Goal: Information Seeking & Learning: Learn about a topic

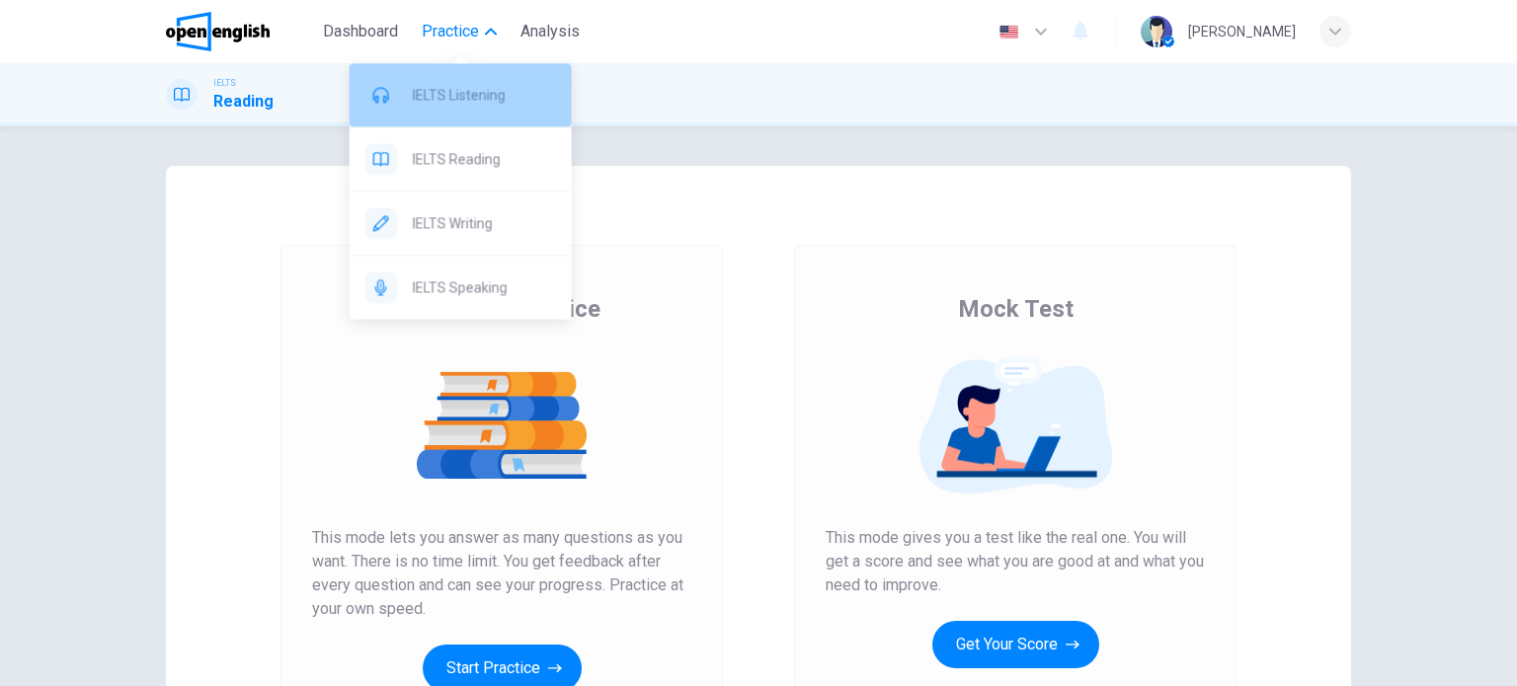
click at [491, 100] on span "IELTS Listening" at bounding box center [484, 95] width 143 height 24
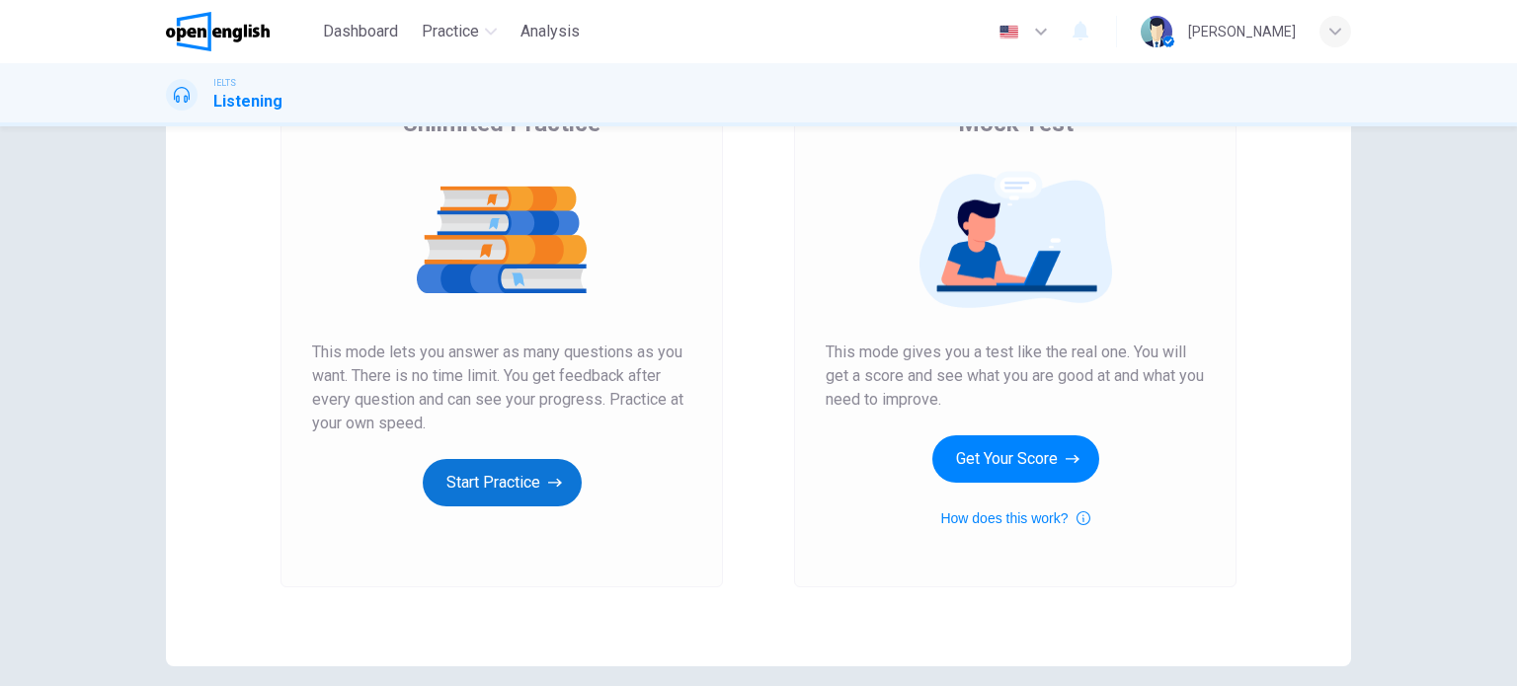
scroll to position [269, 0]
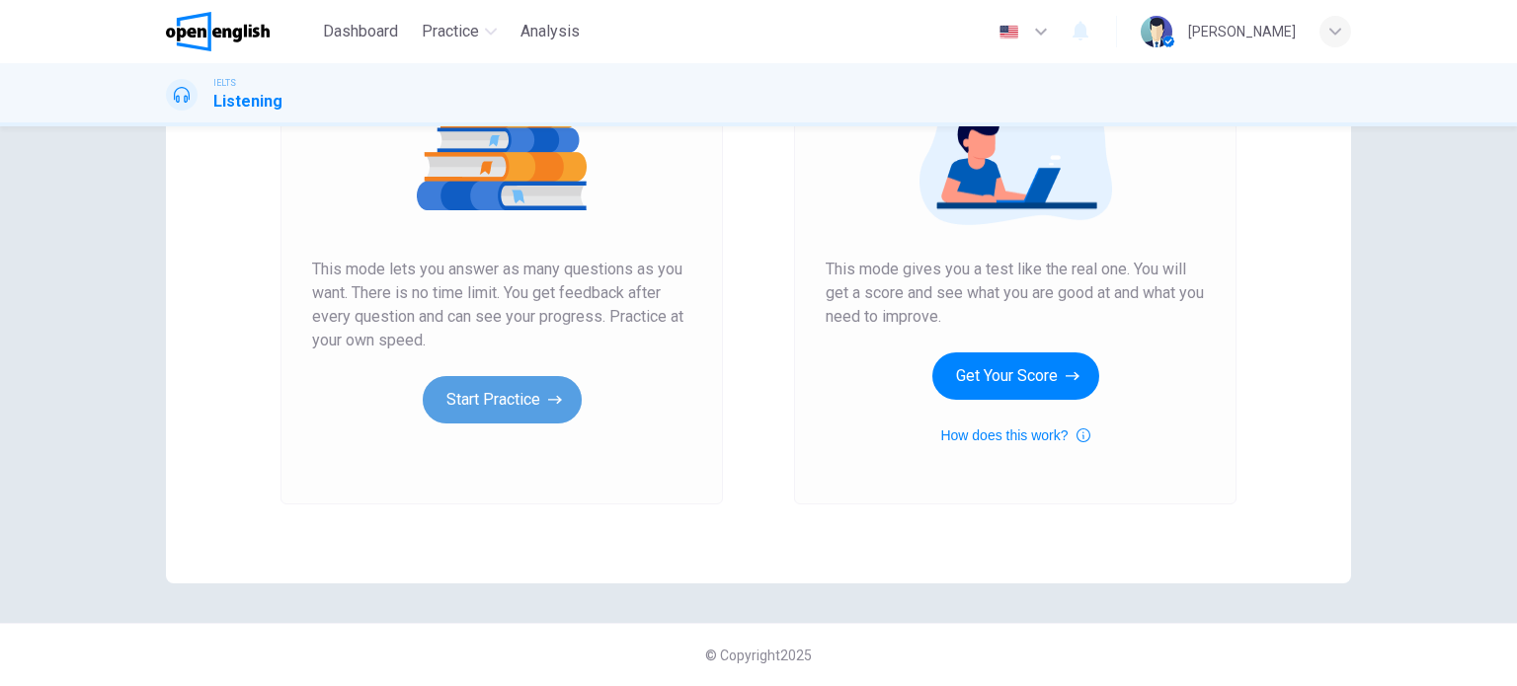
click at [536, 401] on button "Start Practice" at bounding box center [502, 399] width 159 height 47
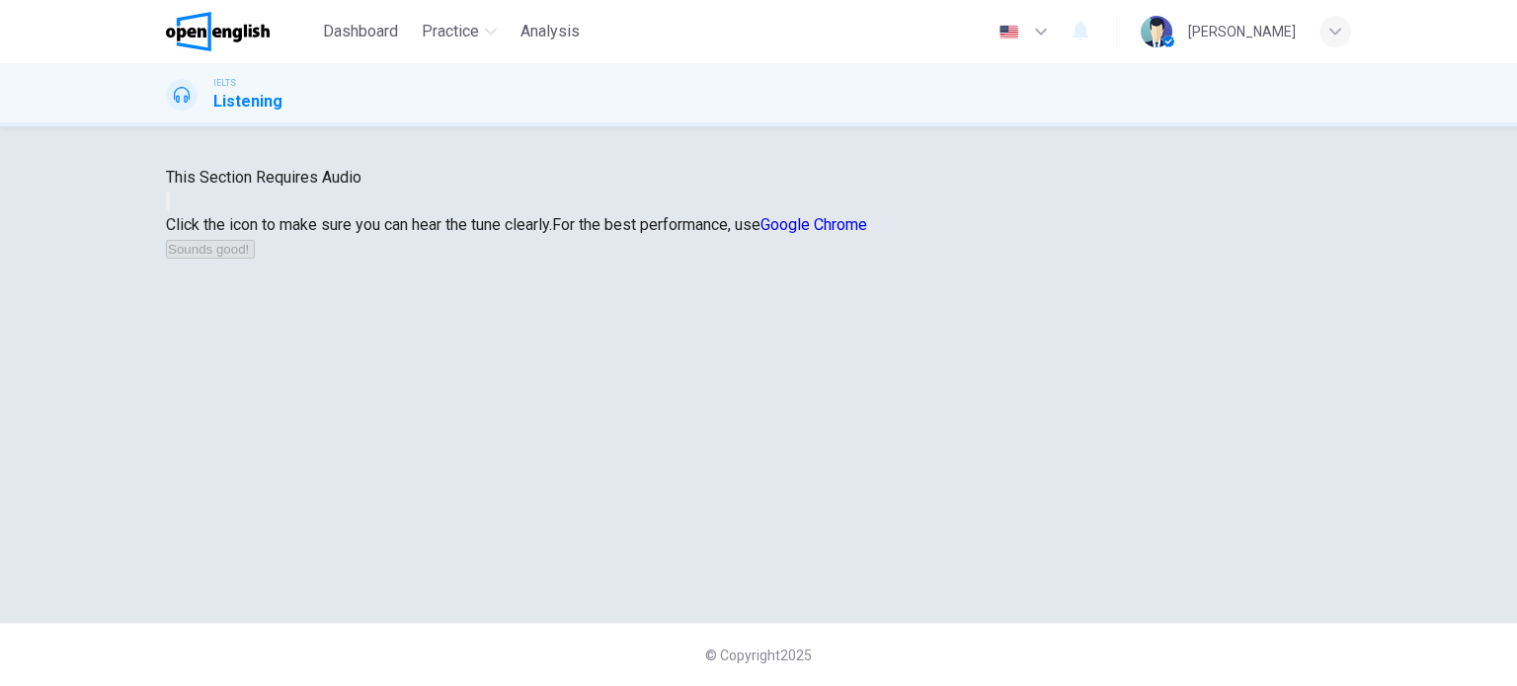
scroll to position [0, 0]
drag, startPoint x: 659, startPoint y: 257, endPoint x: 851, endPoint y: 255, distance: 192.6
click at [361, 187] on span "This Section Requires Audio" at bounding box center [264, 177] width 196 height 19
drag, startPoint x: 947, startPoint y: 460, endPoint x: 823, endPoint y: 449, distance: 124.9
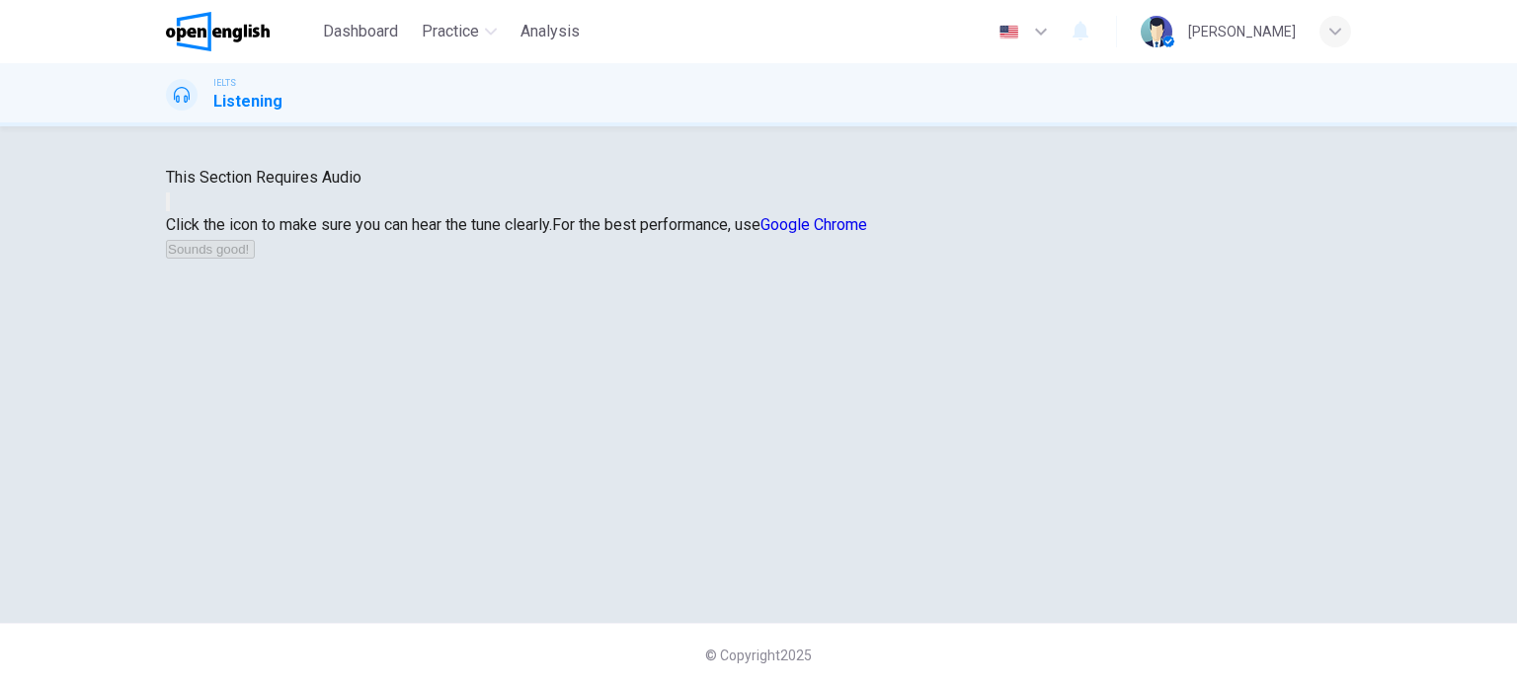
click at [552, 234] on span "Click the icon to make sure you can hear the tune clearly." at bounding box center [359, 224] width 386 height 19
click at [815, 261] on div "This Section Requires Audio Click the icon to make sure you can hear the tune c…" at bounding box center [758, 213] width 1185 height 95
click at [816, 261] on div "Click the icon to make sure you can hear the tune clearly. For the best perform…" at bounding box center [758, 236] width 1185 height 47
click at [170, 211] on button "button" at bounding box center [168, 202] width 4 height 19
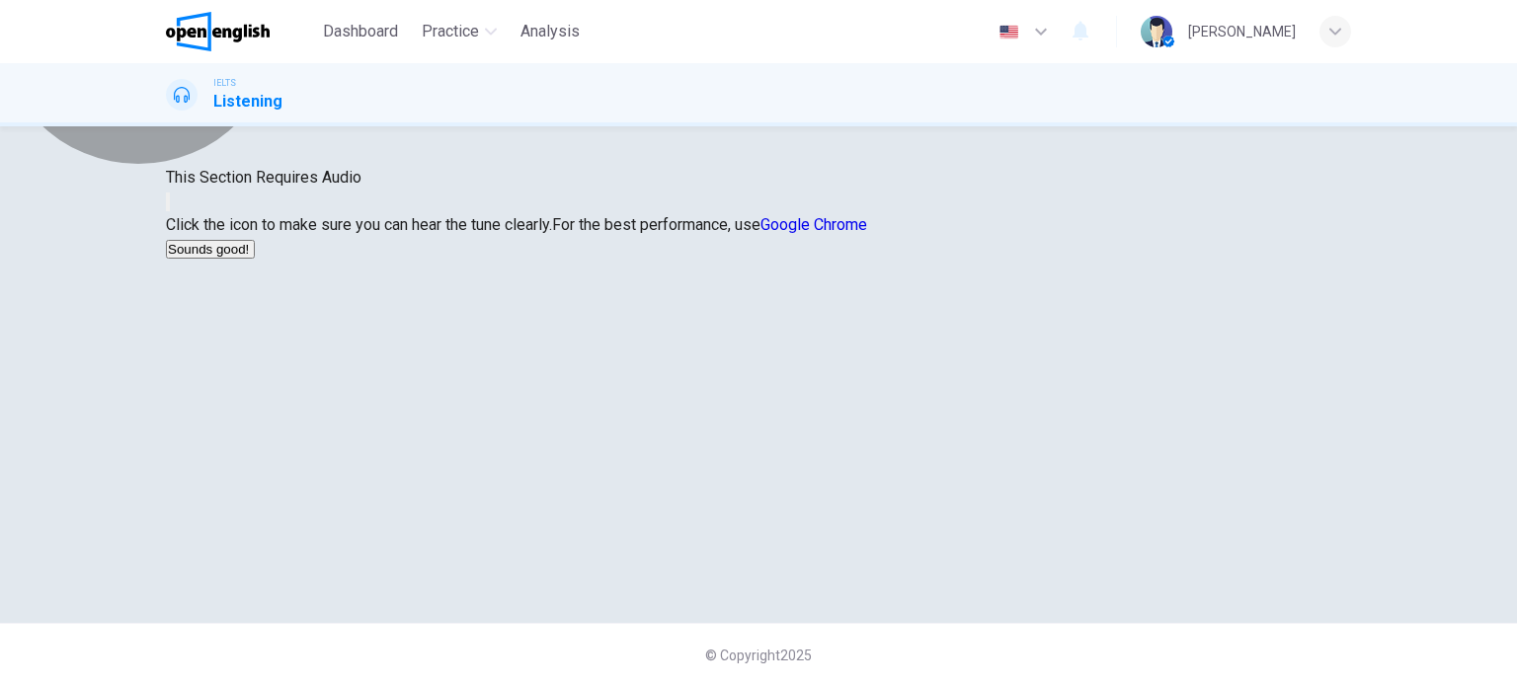
click at [257, 254] on icon "button" at bounding box center [257, 254] width 0 height 0
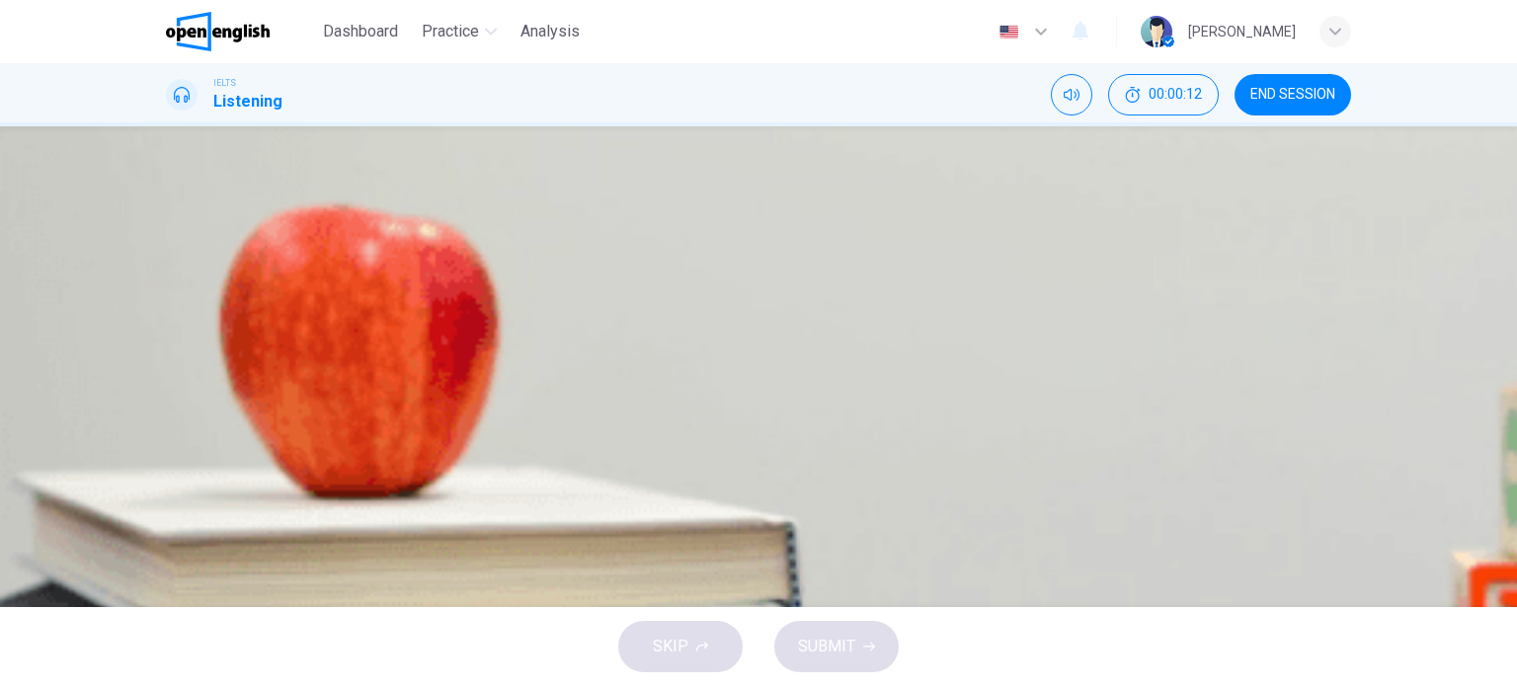
scroll to position [0, 0]
click at [168, 520] on icon "button" at bounding box center [168, 520] width 0 height 0
click at [206, 363] on div "B" at bounding box center [191, 370] width 32 height 32
click at [849, 641] on span "SUBMIT" at bounding box center [826, 647] width 57 height 28
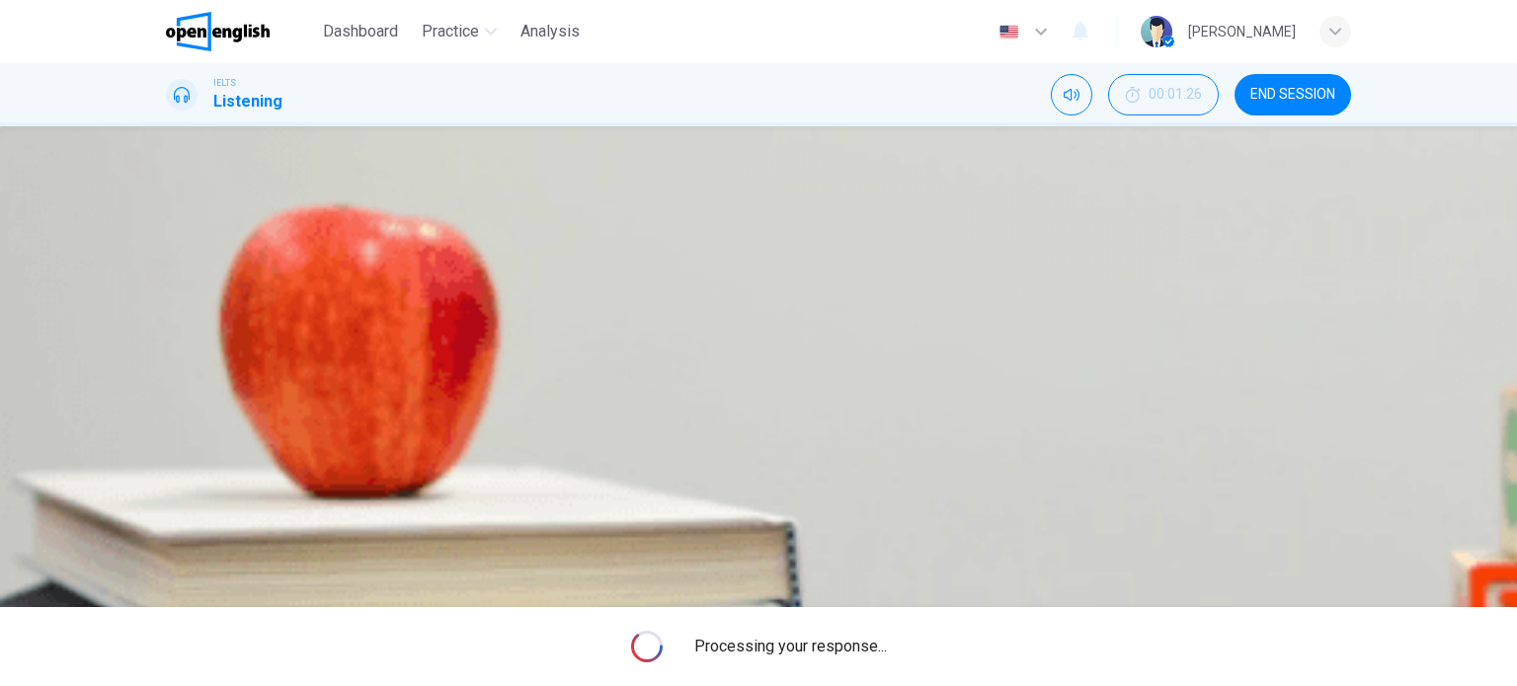
scroll to position [87, 0]
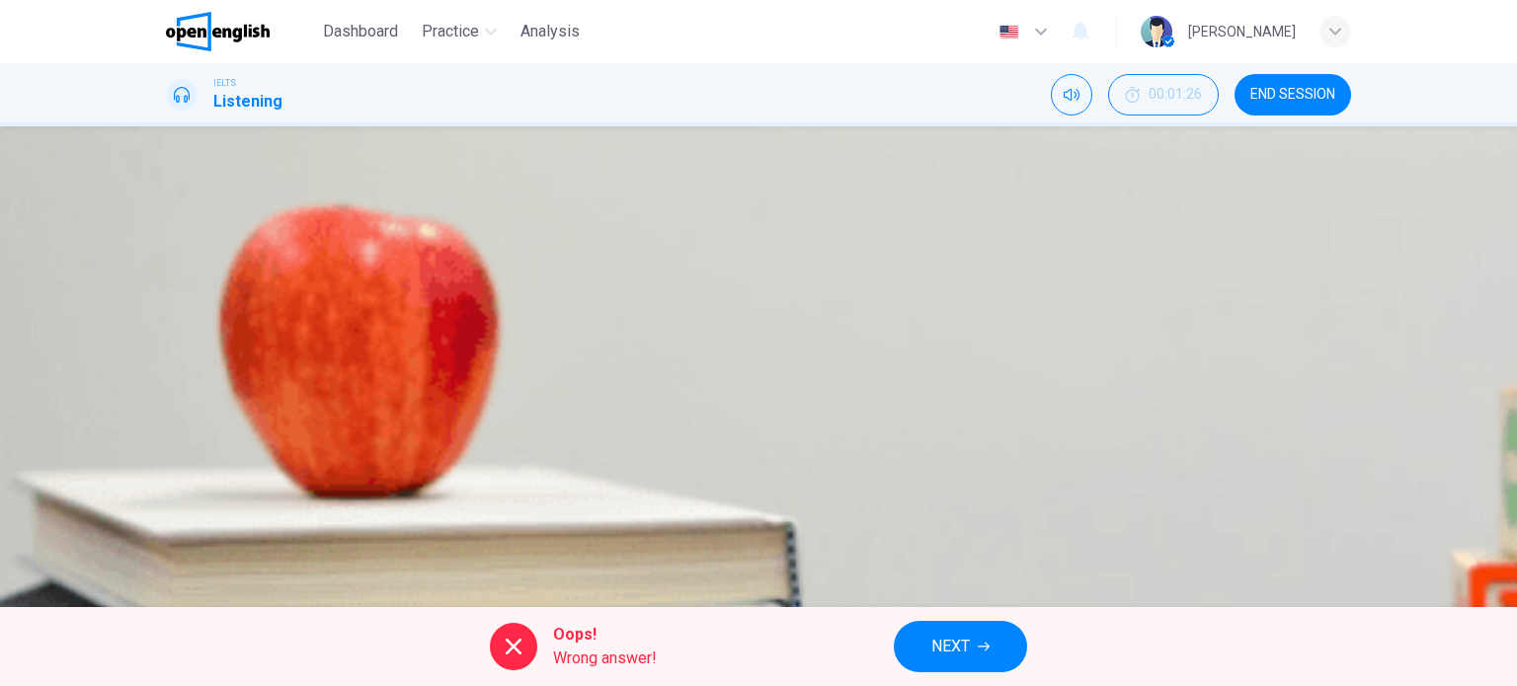
click at [869, 443] on div "A it was on a topic familiar to most students. B it covered both IT and educati…" at bounding box center [758, 369] width 1185 height 148
click at [977, 661] on button "NEXT" at bounding box center [960, 646] width 133 height 51
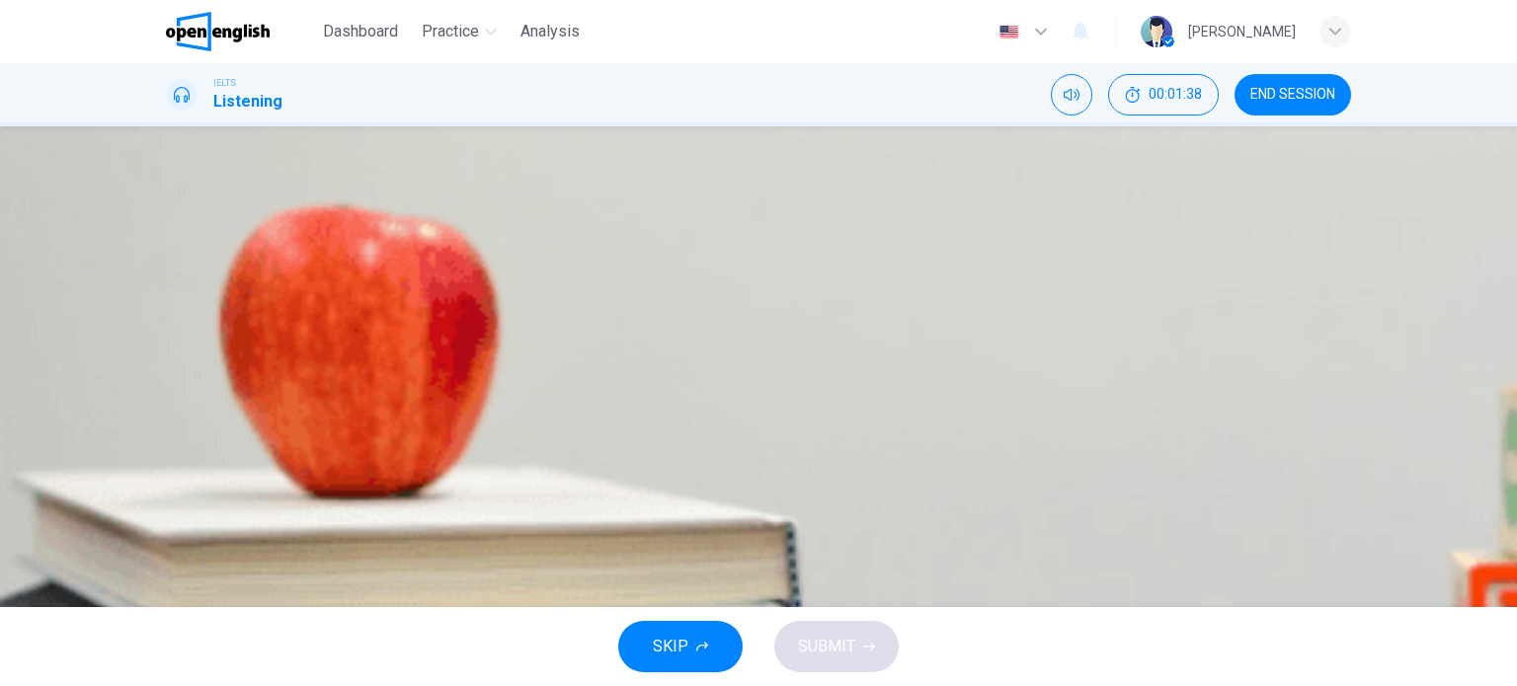
drag, startPoint x: 1255, startPoint y: 289, endPoint x: 1342, endPoint y: 365, distance: 115.5
click at [616, 431] on span "They offered to help them with their own research later on." at bounding box center [415, 419] width 402 height 24
click at [590, 308] on span "They convinced them they would enjoy the experience." at bounding box center [401, 320] width 375 height 24
click at [909, 422] on button "C They offered to help them with their own research later on." at bounding box center [758, 418] width 1185 height 49
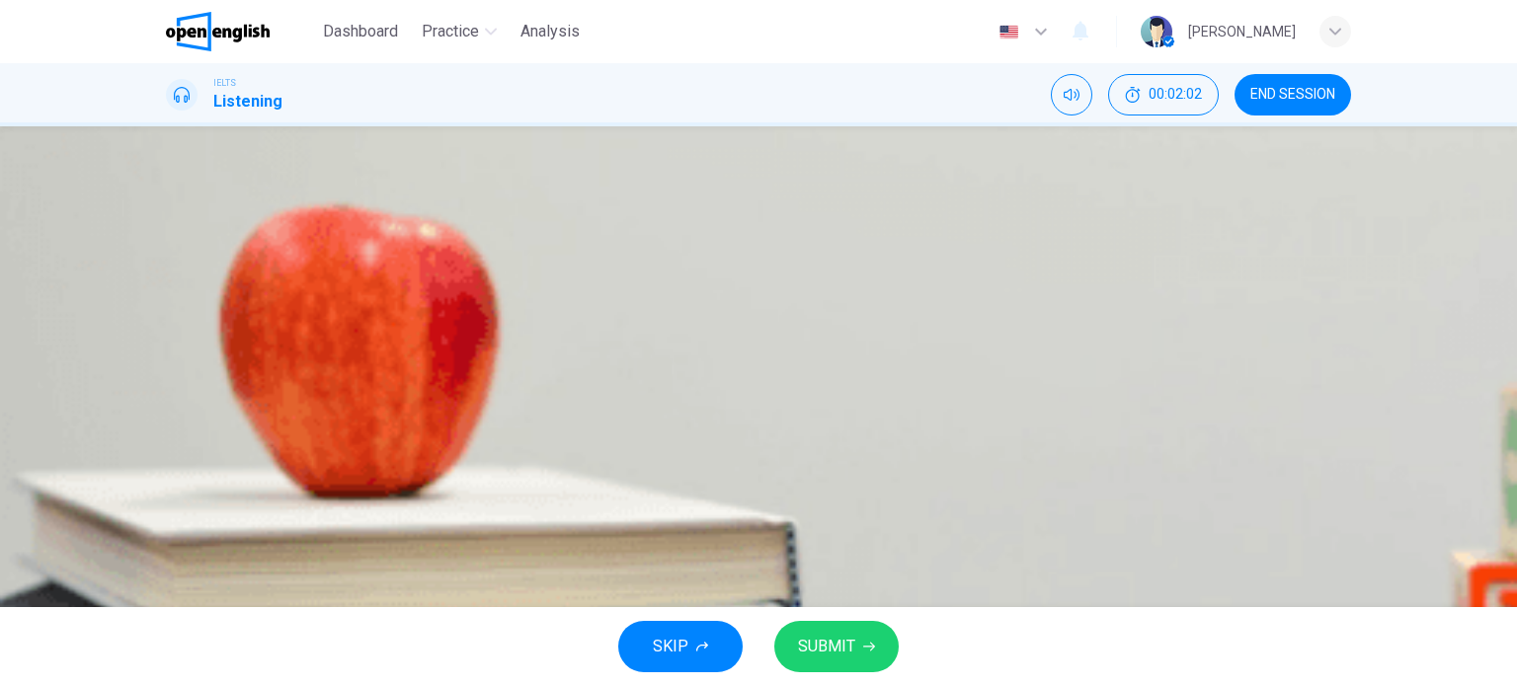
click at [851, 639] on span "SUBMIT" at bounding box center [826, 647] width 57 height 28
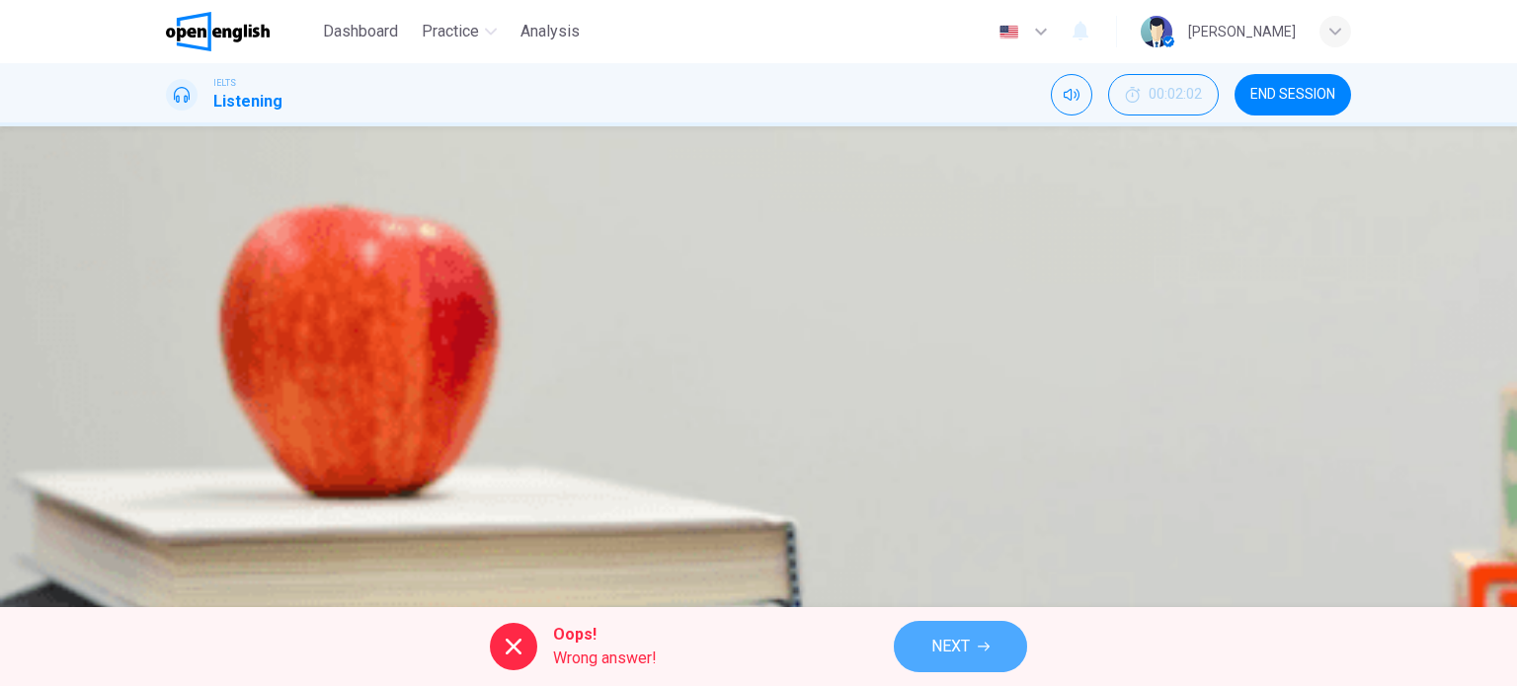
click at [964, 645] on span "NEXT" at bounding box center [950, 647] width 39 height 28
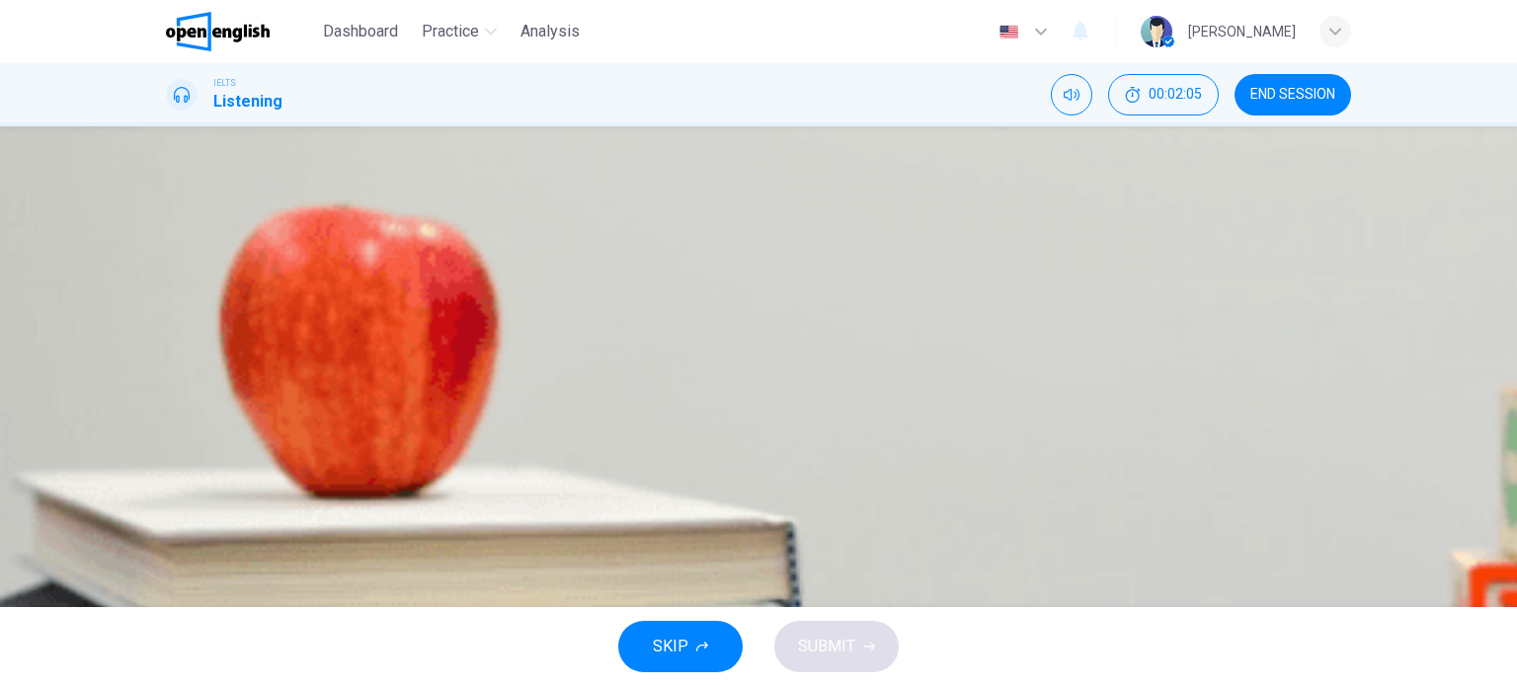
drag, startPoint x: 318, startPoint y: 249, endPoint x: 278, endPoint y: 249, distance: 39.5
click at [166, 493] on span at bounding box center [166, 493] width 0 height 0
drag, startPoint x: 316, startPoint y: 247, endPoint x: 454, endPoint y: 244, distance: 138.3
click at [327, 482] on span "Undergraduate Seminar" at bounding box center [246, 491] width 161 height 19
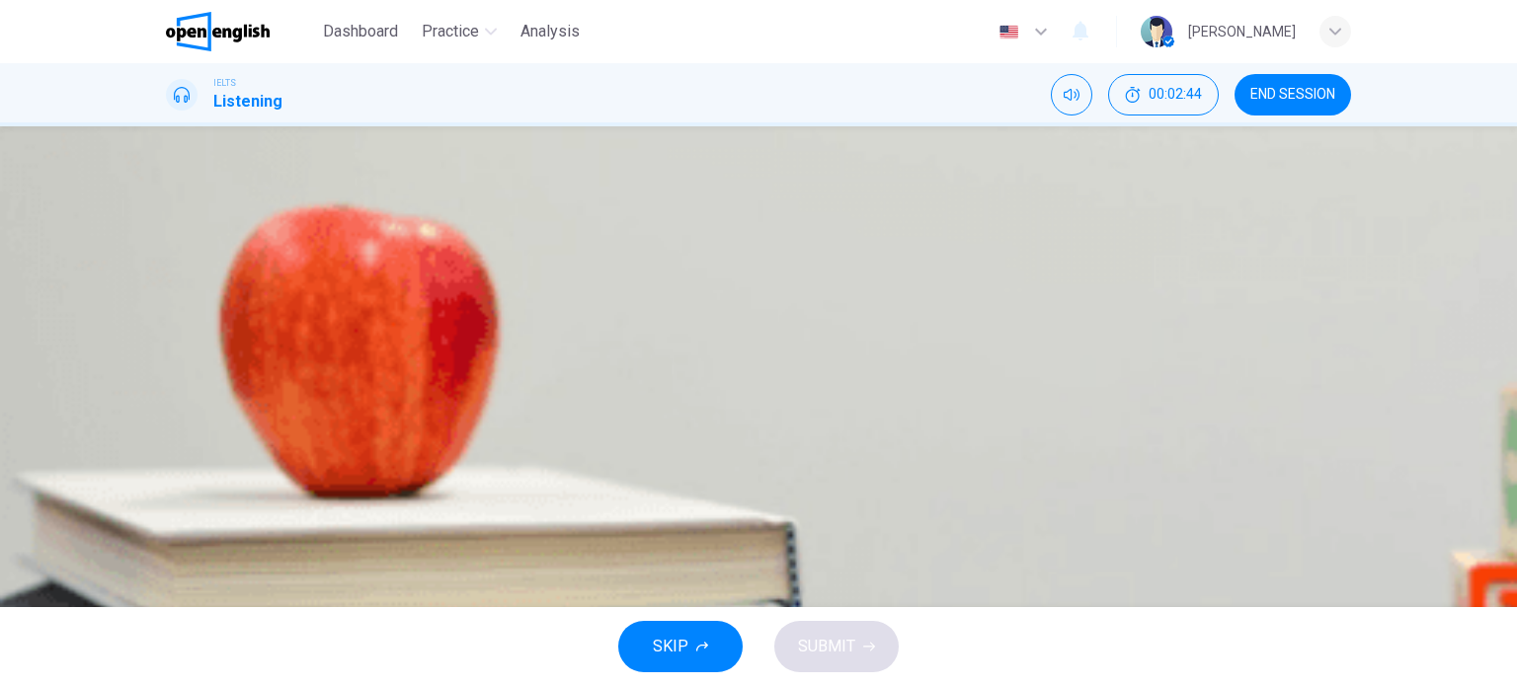
drag, startPoint x: 671, startPoint y: 318, endPoint x: 728, endPoint y: 315, distance: 57.4
click at [716, 316] on div "Question 3 Choose the correct letter, A, B or [PERSON_NAME] and [PERSON_NAME] c…" at bounding box center [758, 323] width 1185 height 314
click at [206, 372] on div "A" at bounding box center [191, 357] width 32 height 32
click at [206, 471] on div "C" at bounding box center [191, 455] width 32 height 32
click at [166, 529] on span at bounding box center [166, 529] width 0 height 0
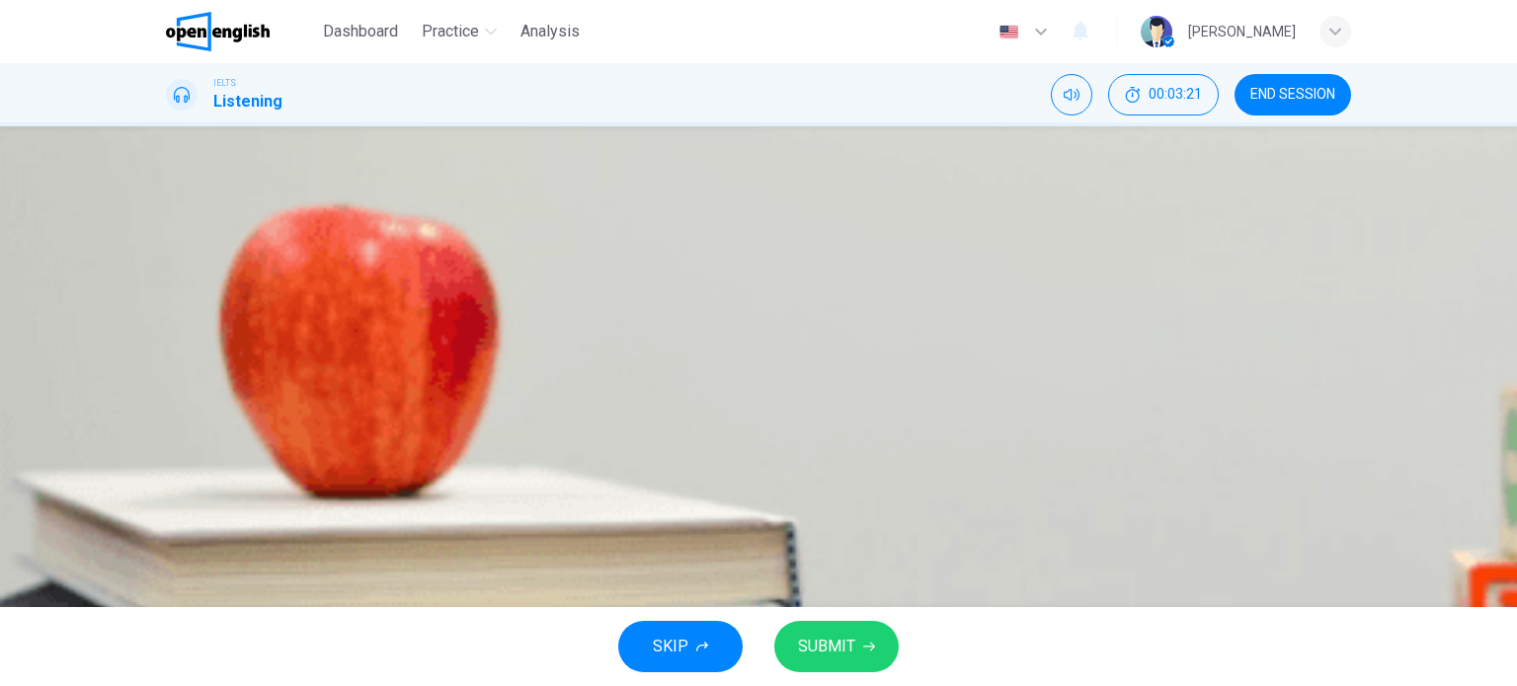
click at [166, 529] on span at bounding box center [166, 529] width 0 height 0
click at [168, 572] on icon "Click to see the audio transcription" at bounding box center [168, 572] width 0 height 0
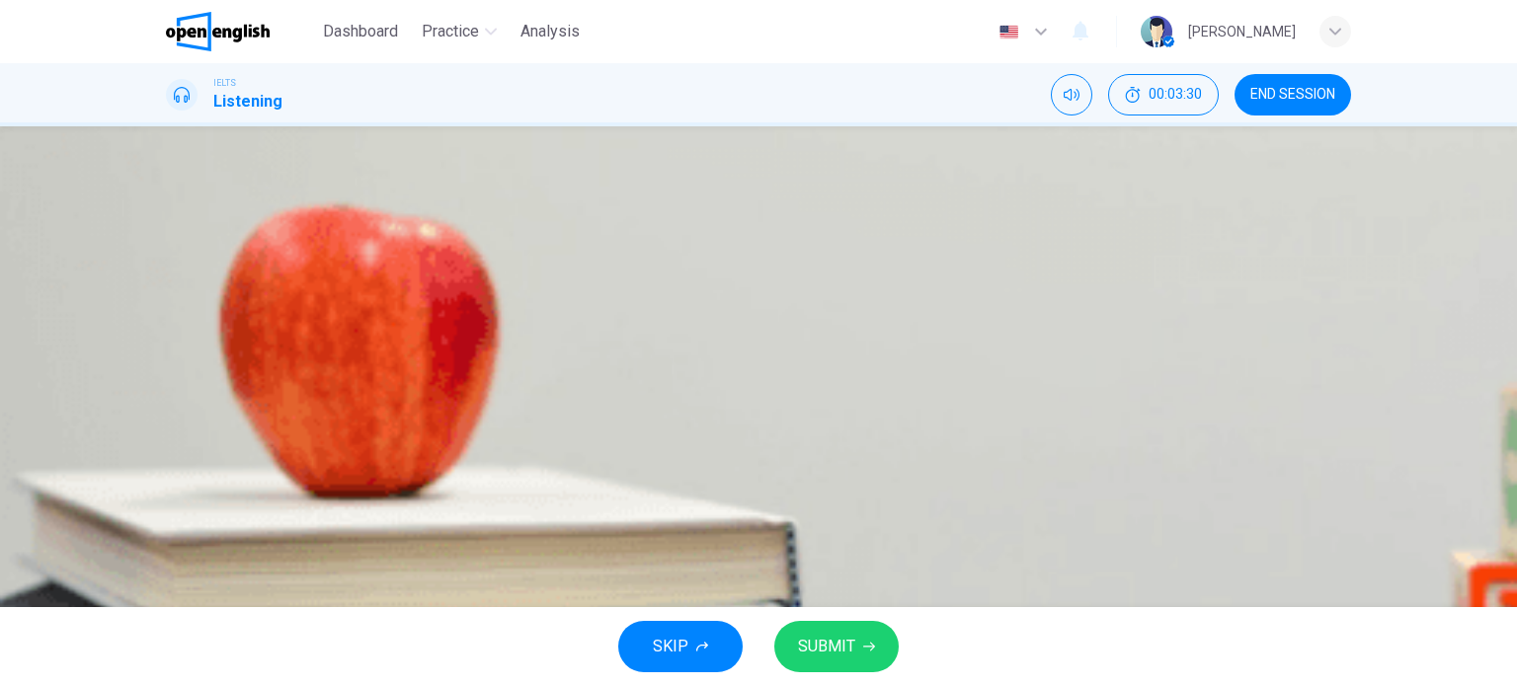
click at [180, 523] on icon "button" at bounding box center [180, 532] width 17 height 18
click at [168, 520] on icon "button" at bounding box center [168, 520] width 0 height 0
click at [170, 507] on button "button" at bounding box center [168, 516] width 4 height 19
click at [168, 520] on icon "button" at bounding box center [168, 520] width 0 height 0
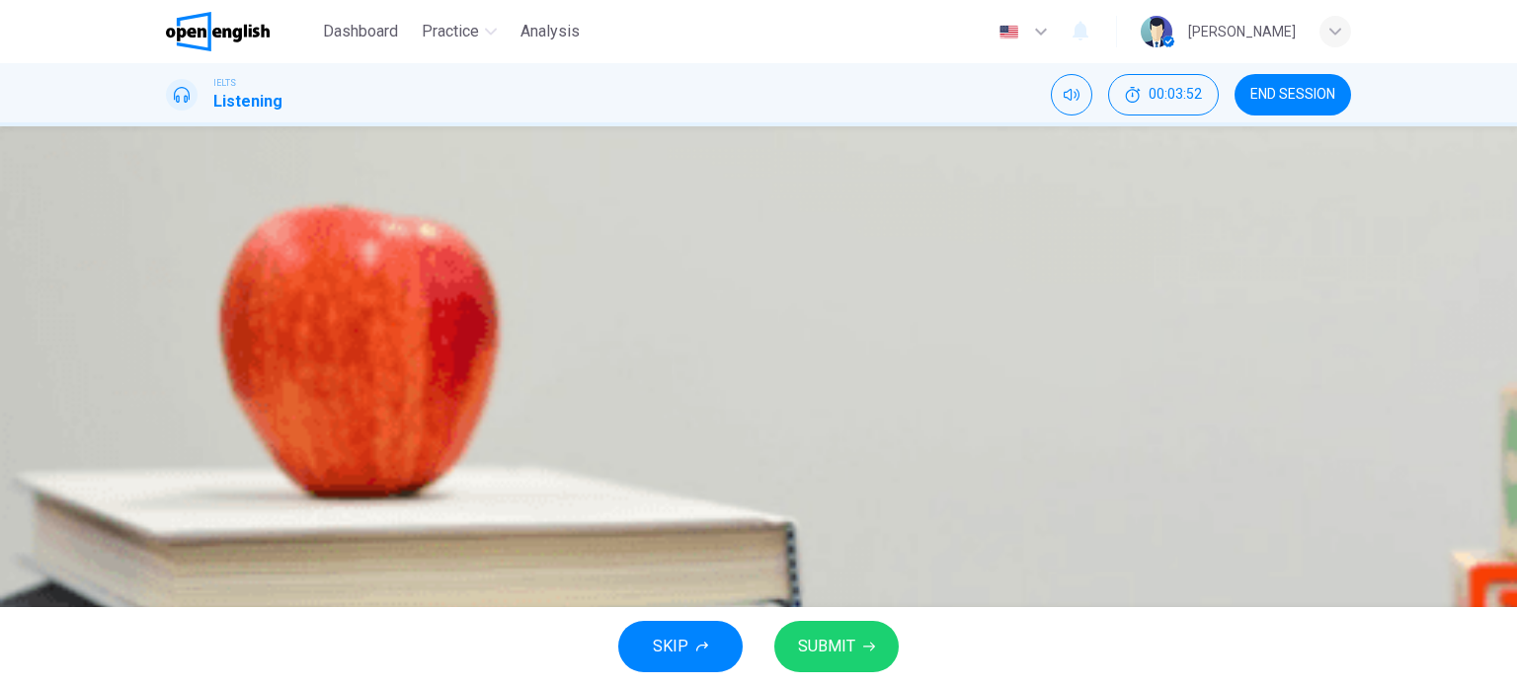
click at [170, 507] on button "button" at bounding box center [168, 516] width 4 height 19
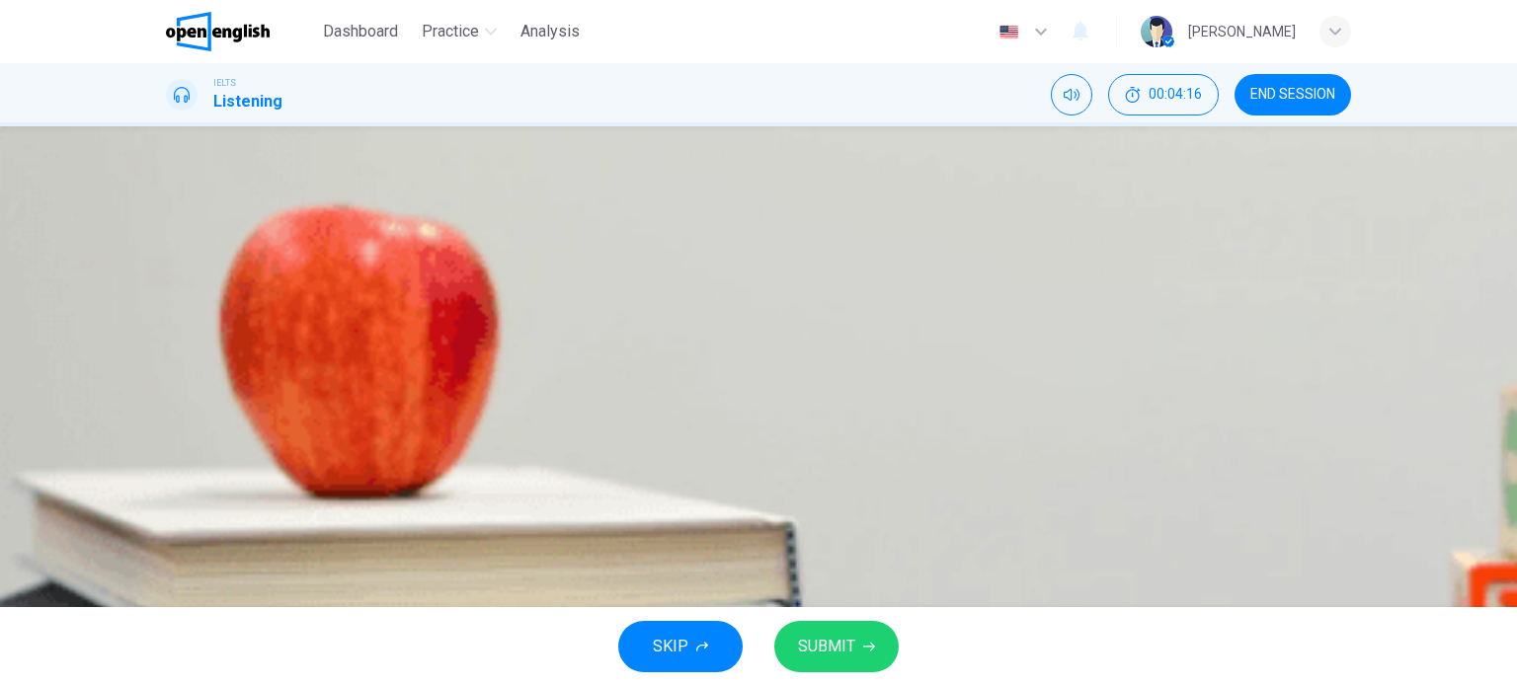
click at [836, 639] on span "SUBMIT" at bounding box center [826, 647] width 57 height 28
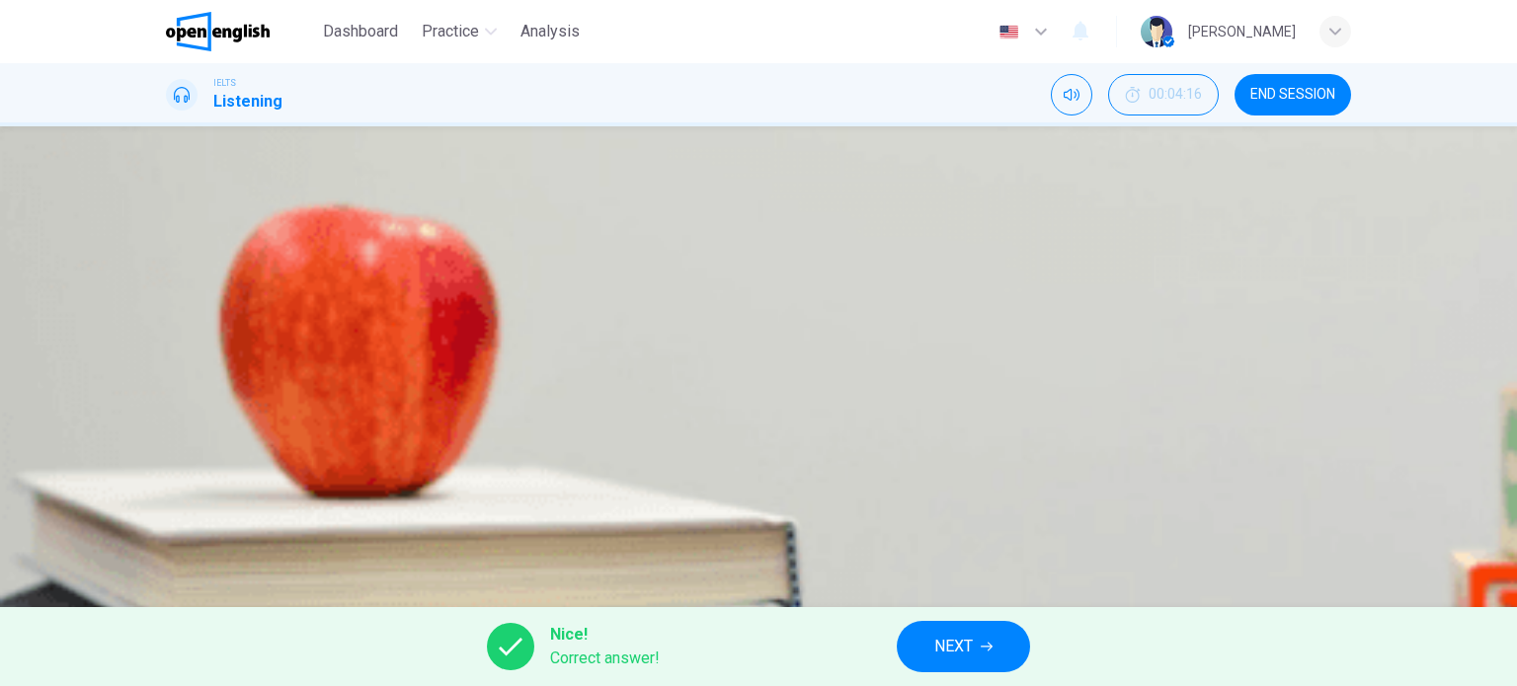
scroll to position [99, 0]
click at [967, 638] on span "NEXT" at bounding box center [953, 647] width 39 height 28
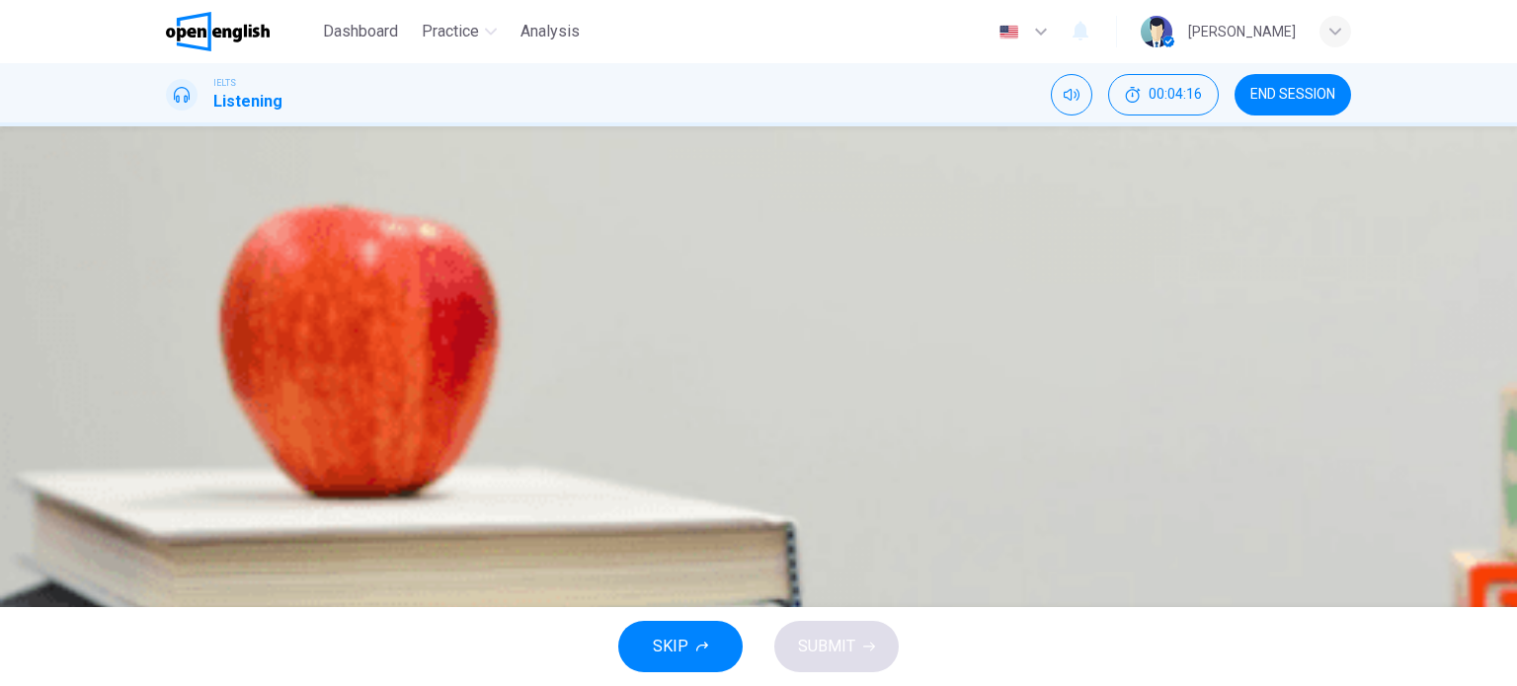
scroll to position [0, 0]
click at [534, 368] on span "it is normal for questionnaire returns to be low." at bounding box center [374, 357] width 320 height 24
click at [845, 616] on div "SKIP SUBMIT" at bounding box center [758, 646] width 1517 height 79
click at [863, 647] on icon "button" at bounding box center [869, 647] width 12 height 12
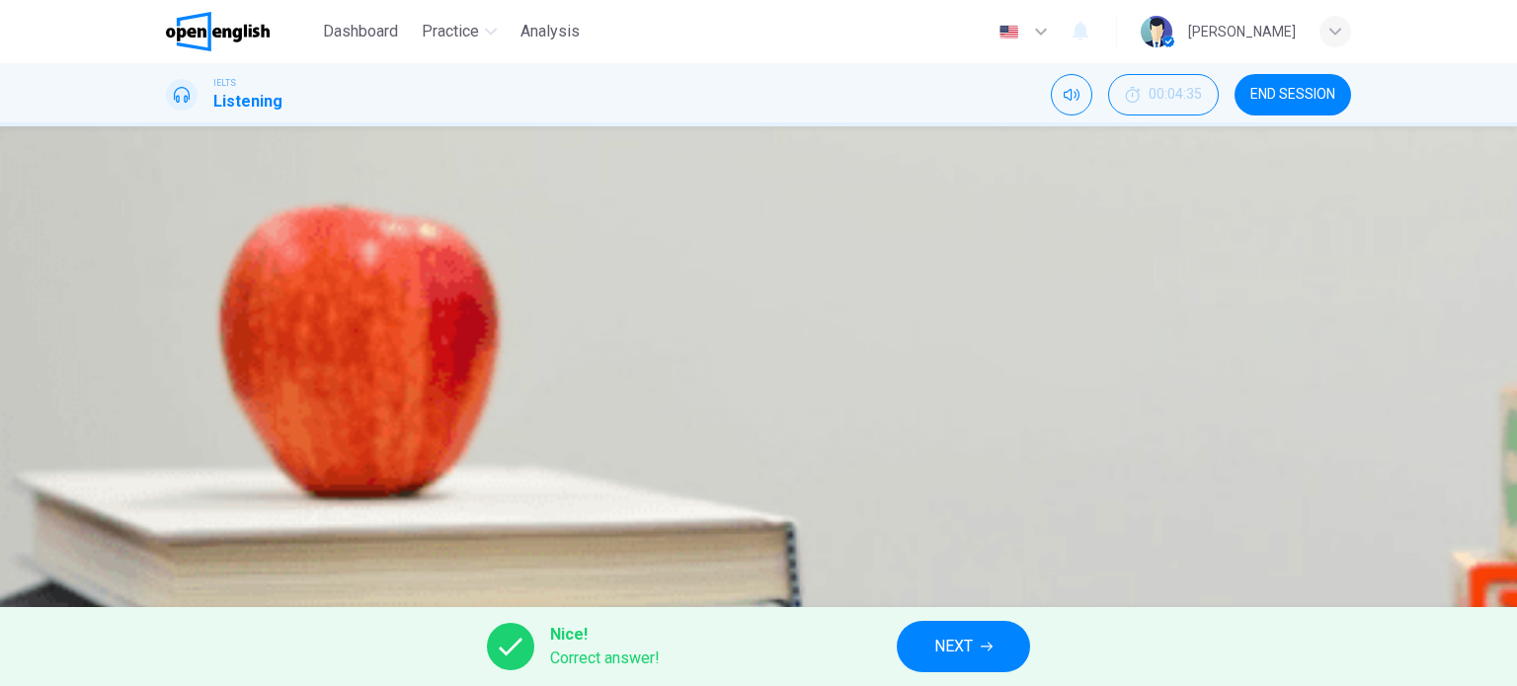
click at [1019, 643] on button "NEXT" at bounding box center [963, 646] width 133 height 51
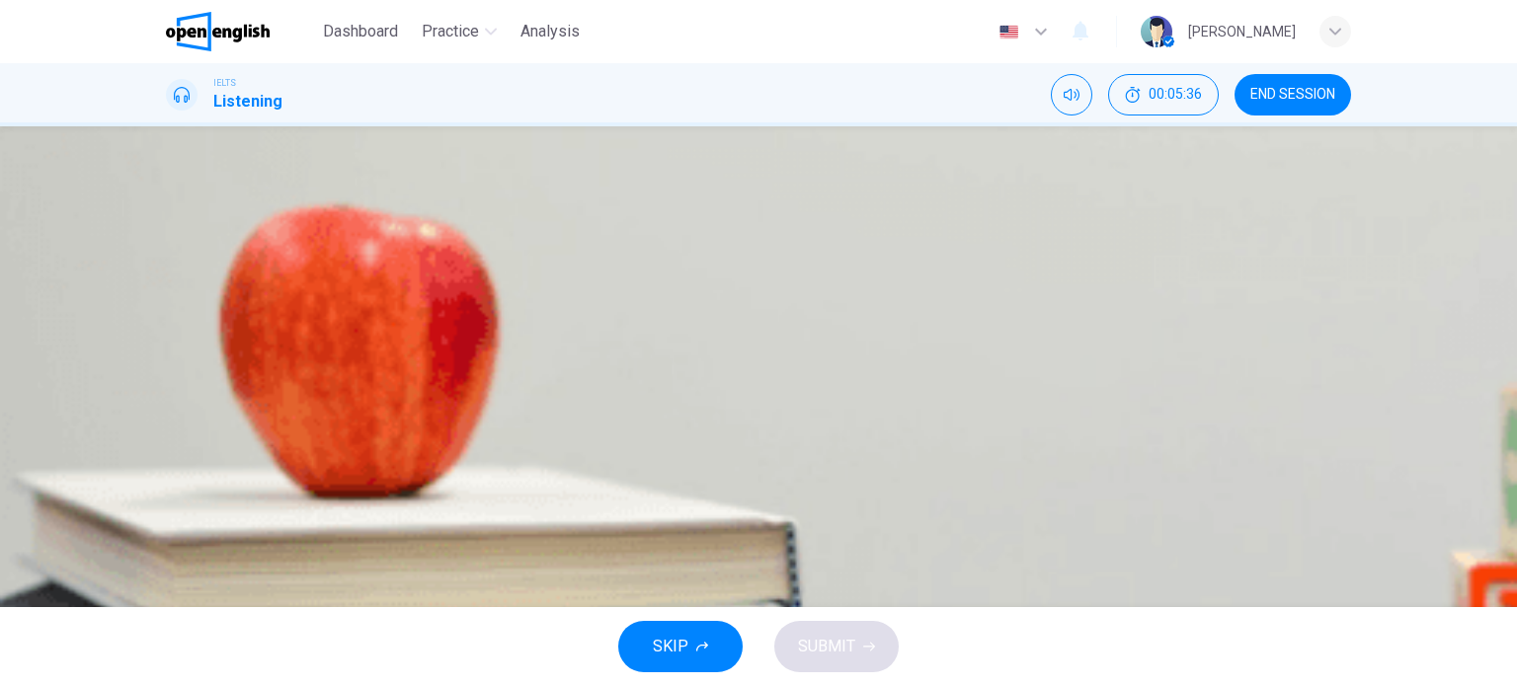
click at [206, 422] on div "B" at bounding box center [191, 406] width 32 height 32
click at [166, 628] on span at bounding box center [166, 628] width 0 height 0
click at [202, 602] on div "02m 31s" at bounding box center [758, 652] width 1185 height 101
click at [168, 619] on icon "button" at bounding box center [168, 619] width 0 height 0
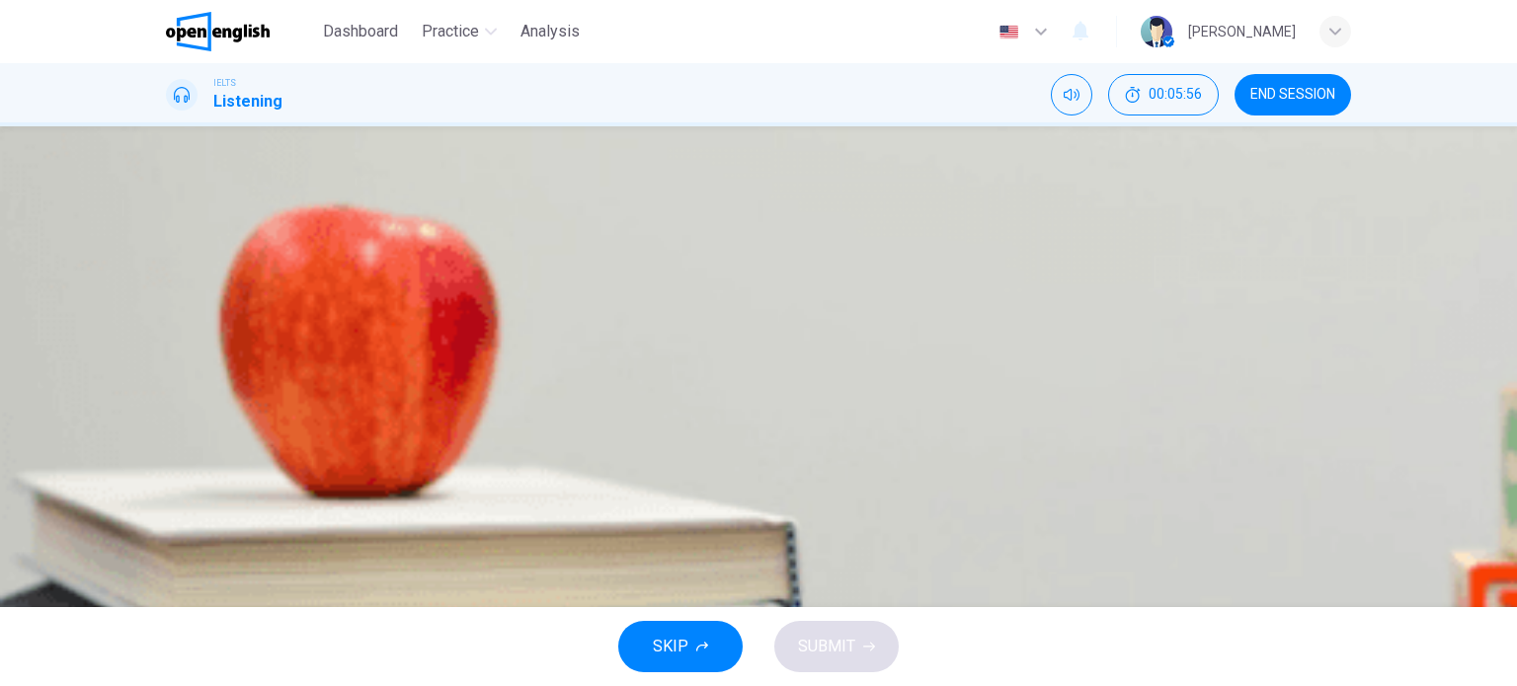
click at [168, 619] on icon "button" at bounding box center [168, 619] width 0 height 0
click at [206, 422] on div "B" at bounding box center [191, 406] width 32 height 32
click at [789, 634] on div "SKIP SUBMIT" at bounding box center [758, 646] width 1517 height 79
click at [431, 418] on span "It was an enjoyable experience." at bounding box center [322, 406] width 216 height 24
click at [480, 467] on span "It helped them concentrate effectively." at bounding box center [347, 455] width 266 height 24
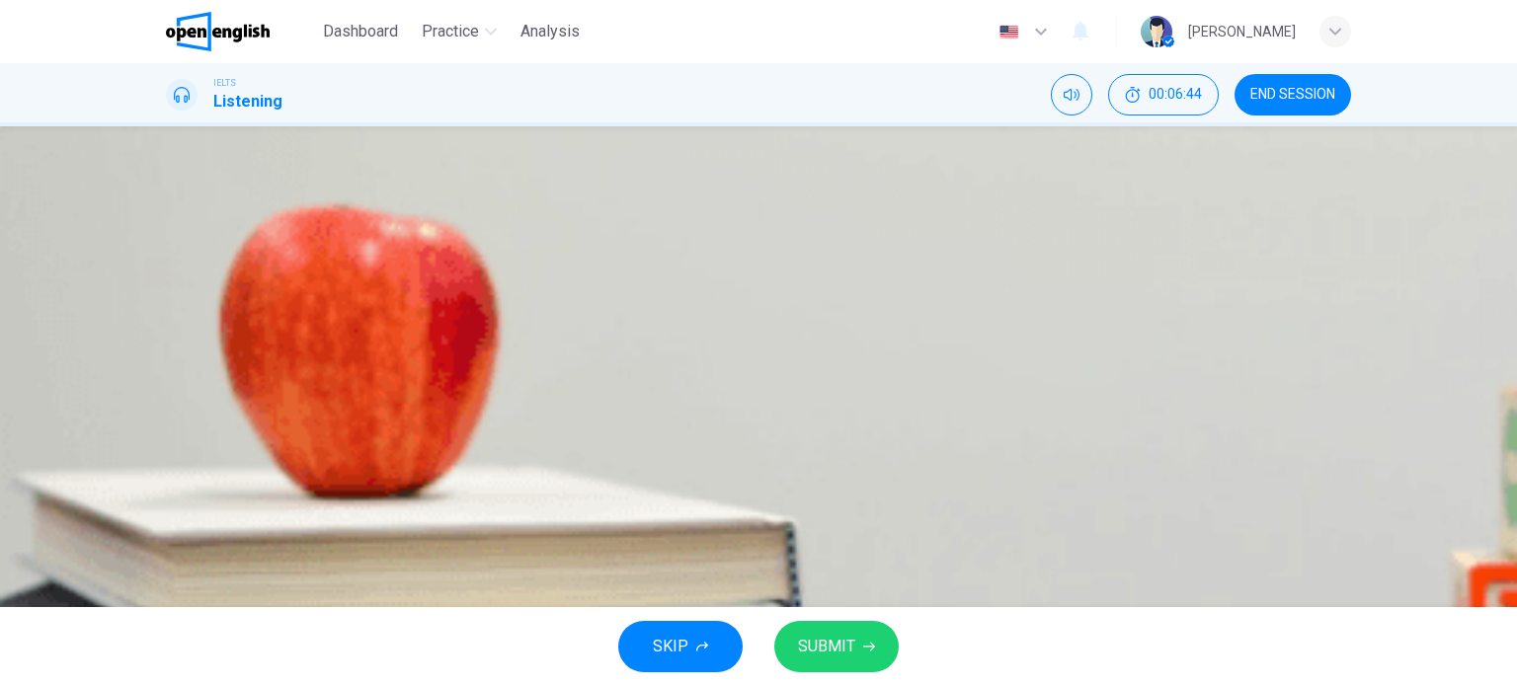
click at [809, 371] on button "A It helped them spell complex technical terms." at bounding box center [758, 356] width 1185 height 49
click at [431, 418] on span "It was an enjoyable experience." at bounding box center [322, 406] width 216 height 24
click at [480, 467] on span "It helped them concentrate effectively." at bounding box center [347, 455] width 266 height 24
click at [889, 627] on div "SKIP SUBMIT" at bounding box center [758, 646] width 1517 height 79
click at [528, 368] on span "It helped them spell complex technical terms." at bounding box center [371, 357] width 314 height 24
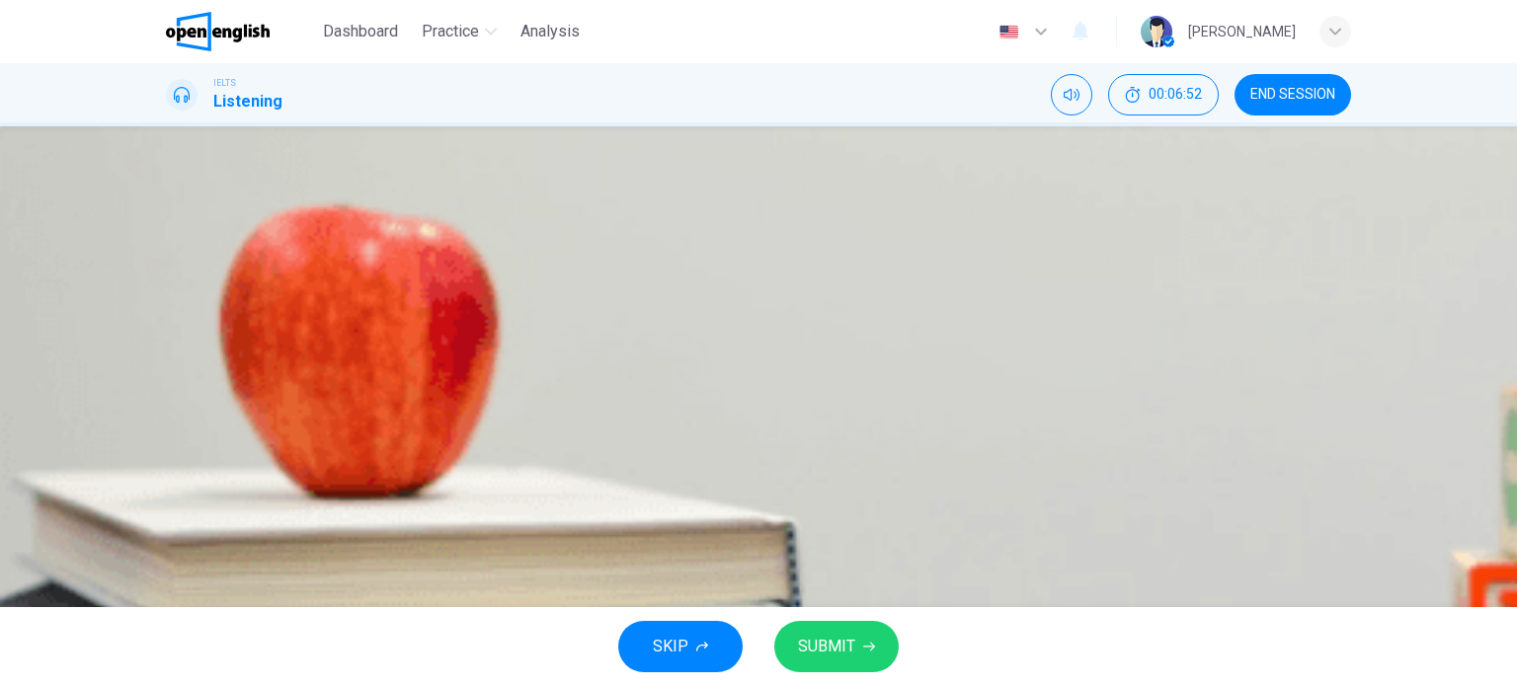
click at [431, 418] on span "It was an enjoyable experience." at bounding box center [322, 406] width 216 height 24
click at [831, 640] on span "SUBMIT" at bounding box center [826, 647] width 57 height 28
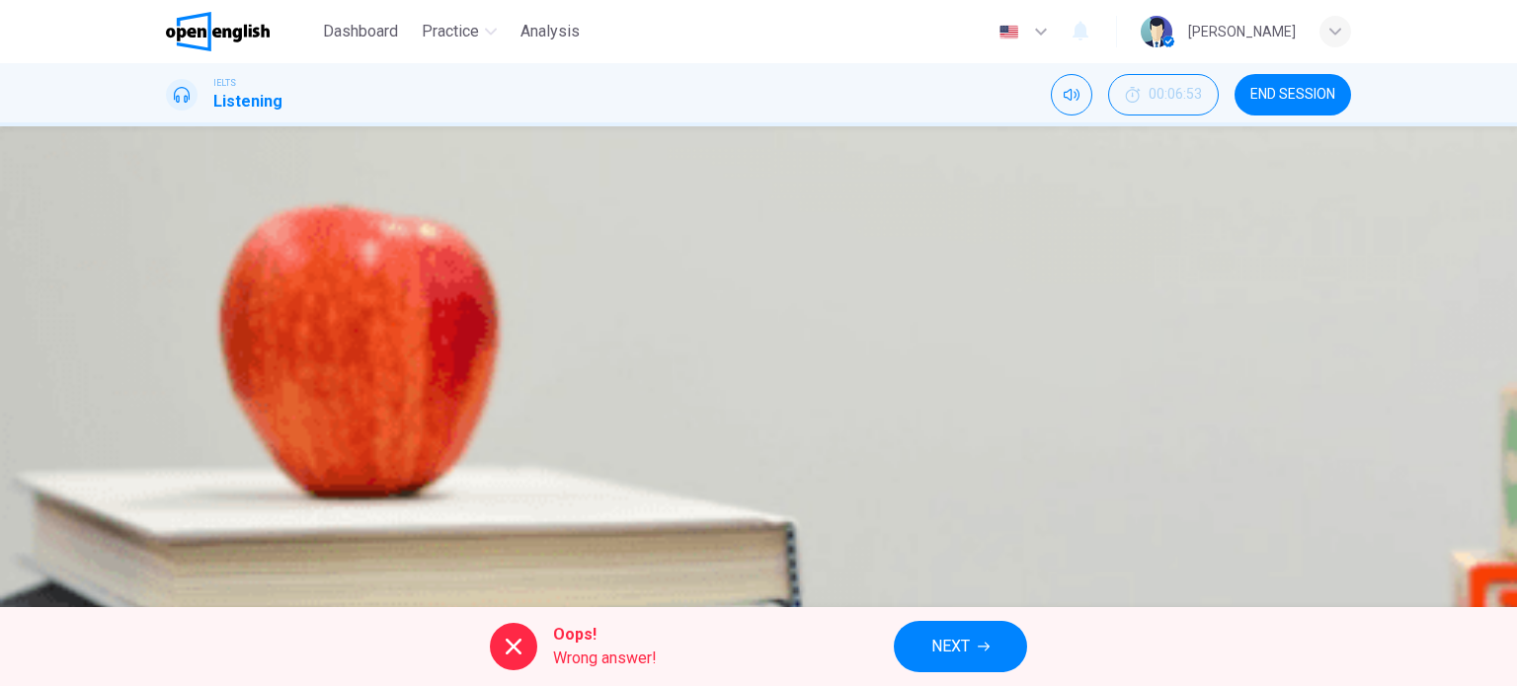
click at [951, 642] on span "NEXT" at bounding box center [950, 647] width 39 height 28
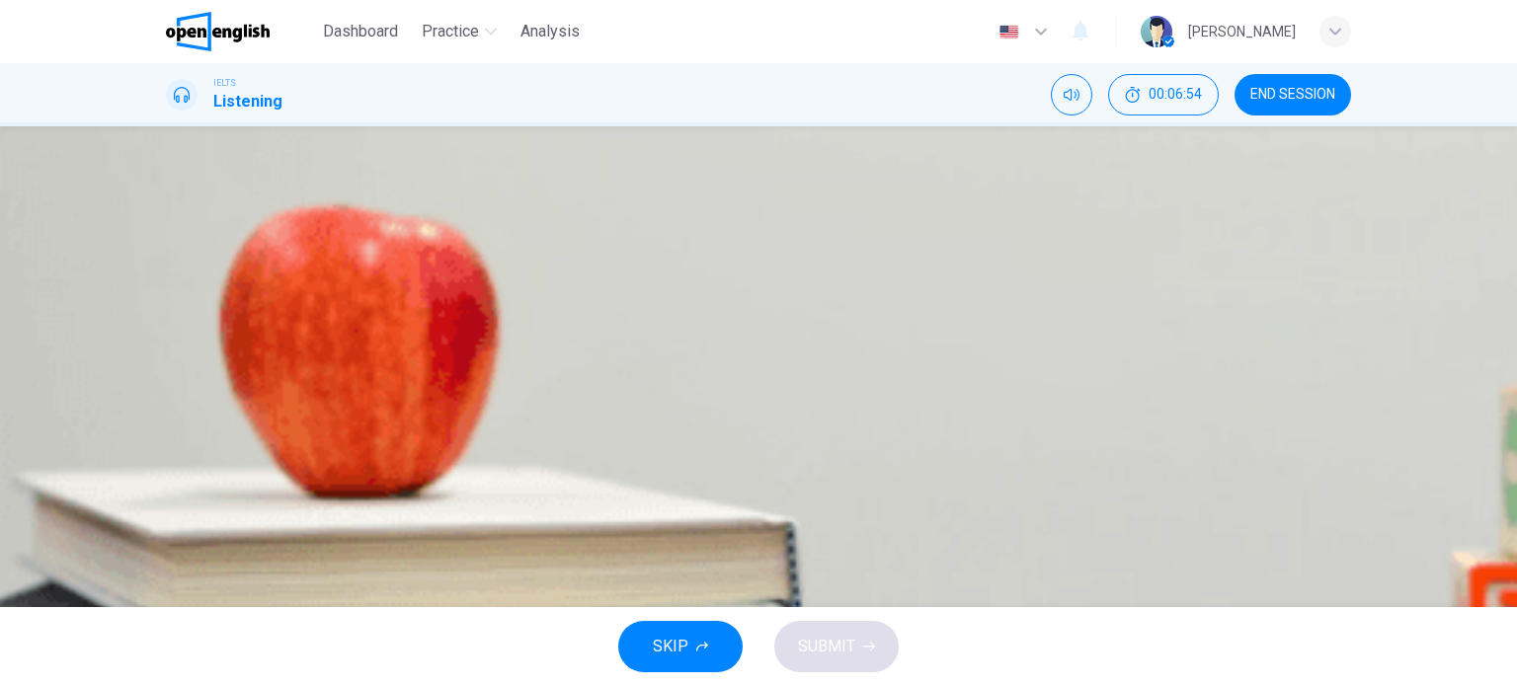
click at [189, 622] on icon "button" at bounding box center [180, 631] width 17 height 18
click at [168, 619] on icon "button" at bounding box center [168, 619] width 0 height 0
click at [166, 628] on span at bounding box center [166, 628] width 0 height 0
click at [168, 619] on icon "button" at bounding box center [168, 619] width 0 height 0
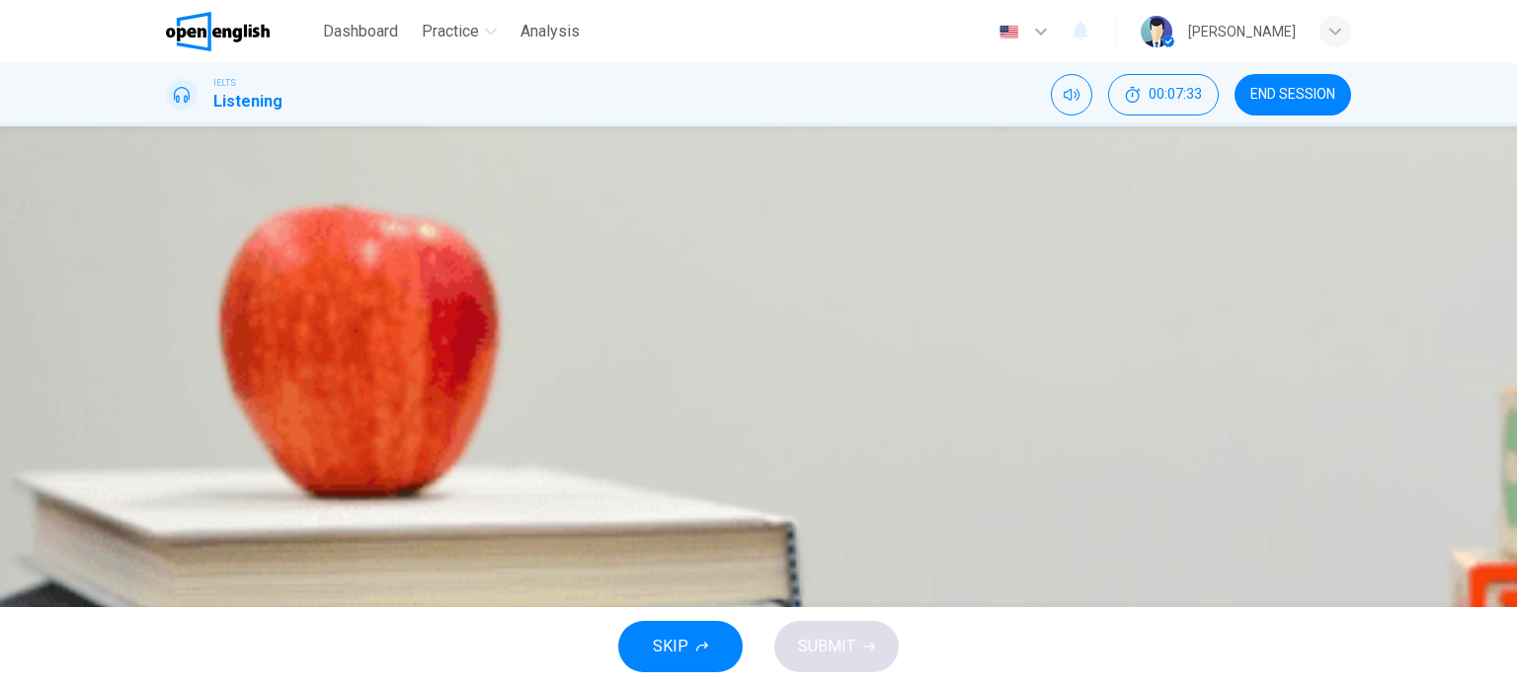
click at [188, 619] on icon "button" at bounding box center [180, 631] width 21 height 24
click at [166, 628] on span at bounding box center [166, 628] width 0 height 0
click at [190, 671] on icon "Click to see the audio transcription" at bounding box center [179, 683] width 22 height 24
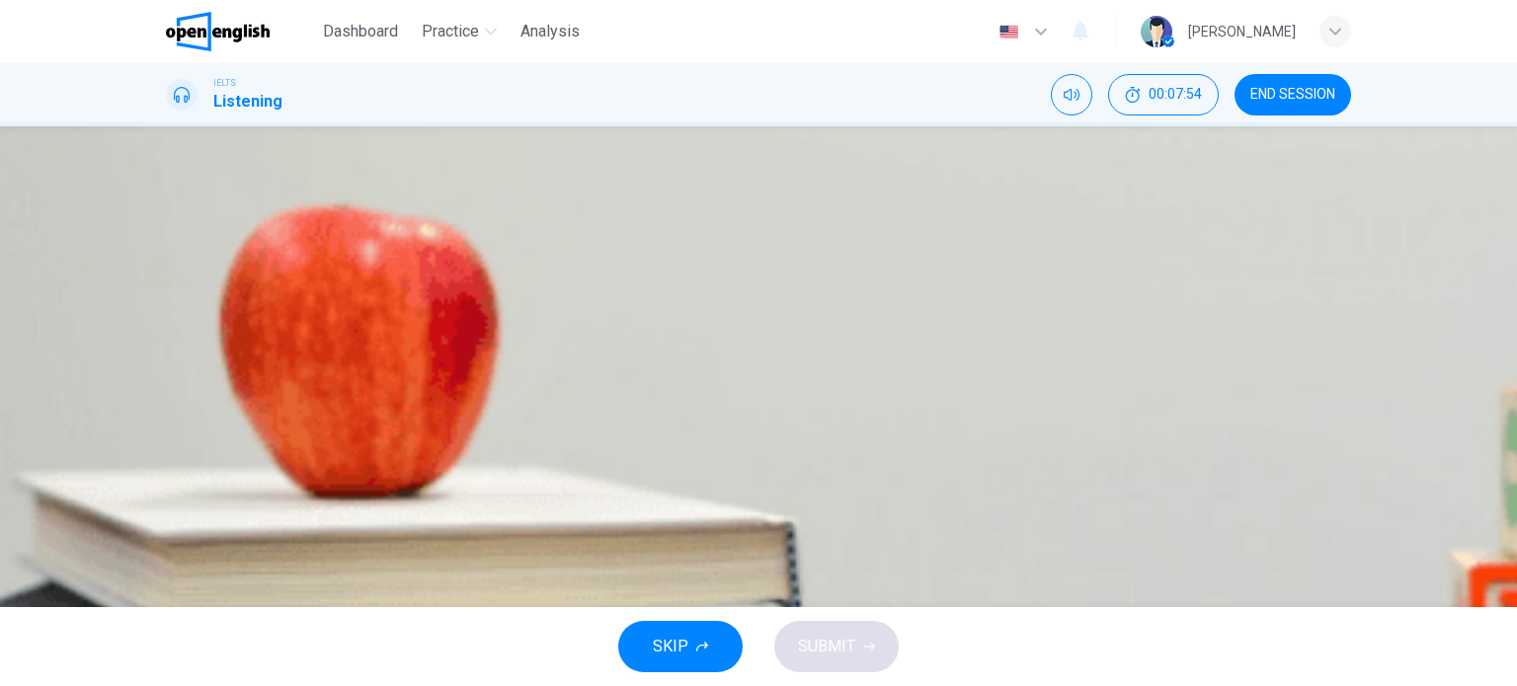
click at [168, 619] on icon "button" at bounding box center [168, 619] width 0 height 0
click at [186, 622] on icon "button" at bounding box center [180, 631] width 17 height 18
click at [715, 431] on button "B How much students liked doing the crossword." at bounding box center [758, 405] width 1185 height 49
click at [168, 619] on icon "button" at bounding box center [168, 619] width 0 height 0
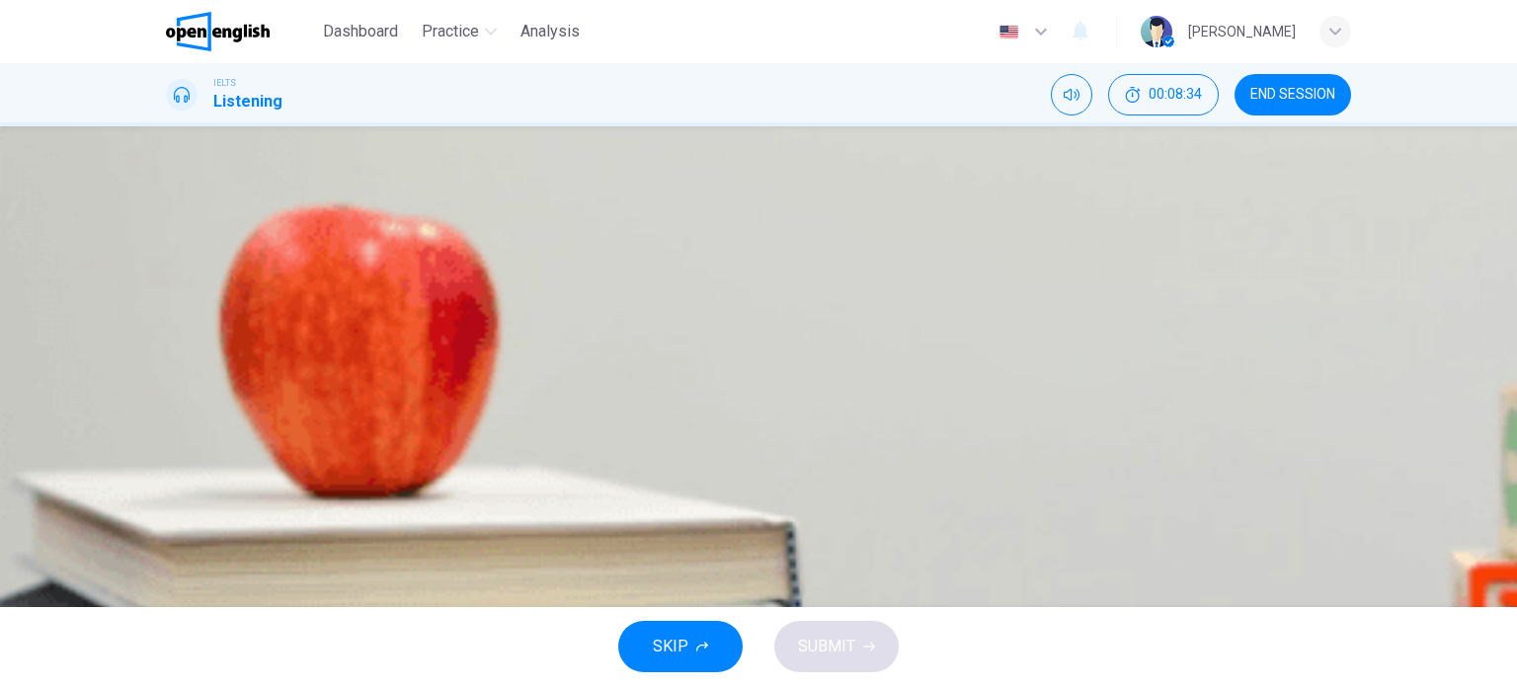
click at [168, 619] on icon "button" at bounding box center [168, 619] width 0 height 0
click at [206, 471] on div "C" at bounding box center [191, 455] width 32 height 32
click at [841, 631] on button "SUBMIT" at bounding box center [836, 646] width 124 height 51
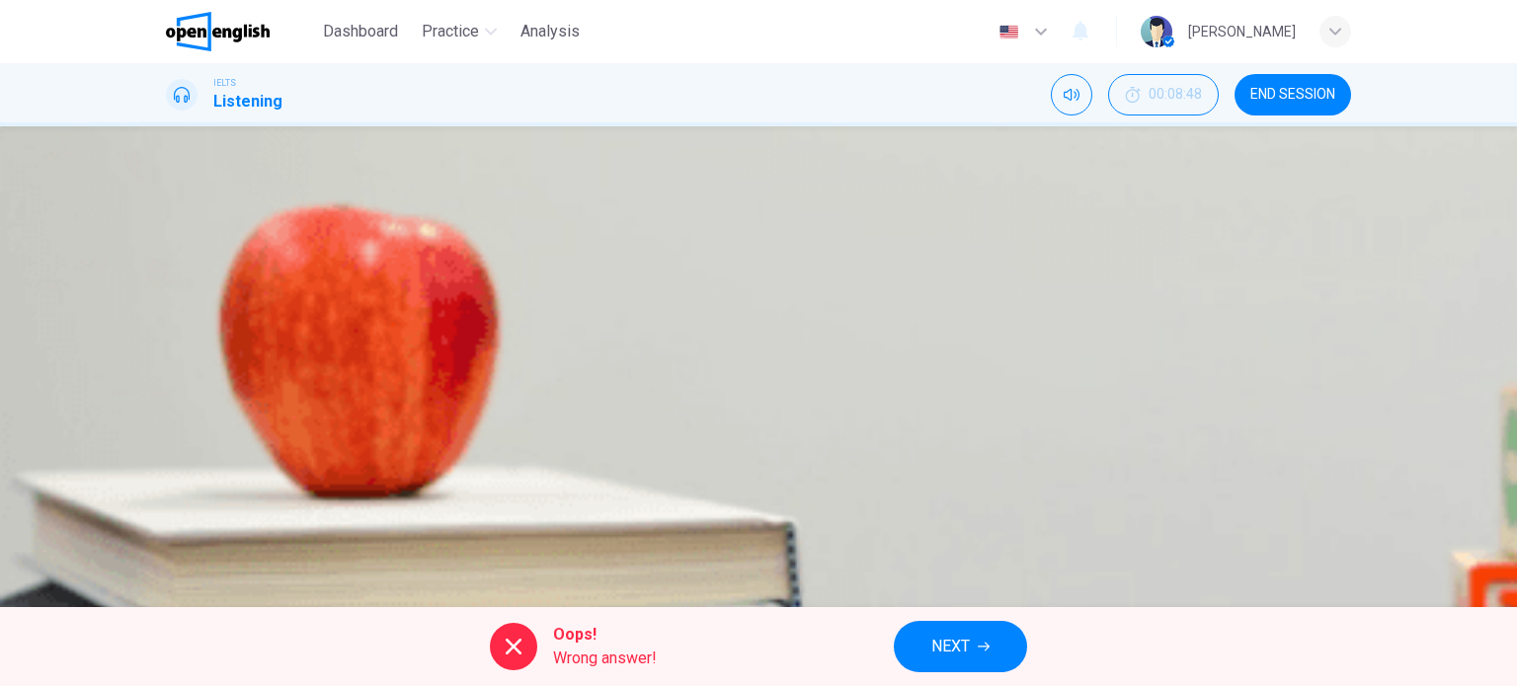
scroll to position [284, 0]
click at [992, 643] on button "NEXT" at bounding box center [960, 646] width 133 height 51
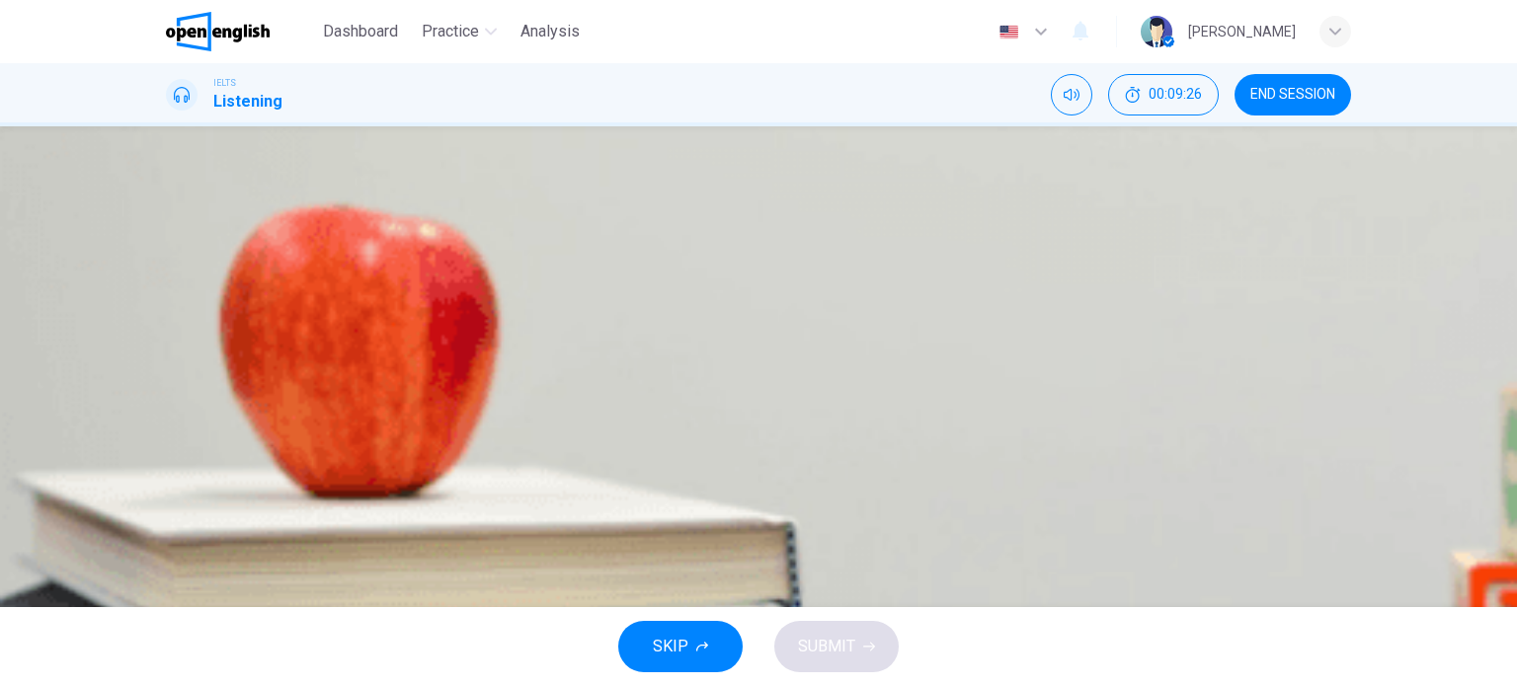
scroll to position [87, 0]
click at [166, 541] on span at bounding box center [166, 541] width 0 height 0
click at [189, 532] on icon "button" at bounding box center [180, 544] width 21 height 24
click at [166, 541] on span at bounding box center [166, 541] width 0 height 0
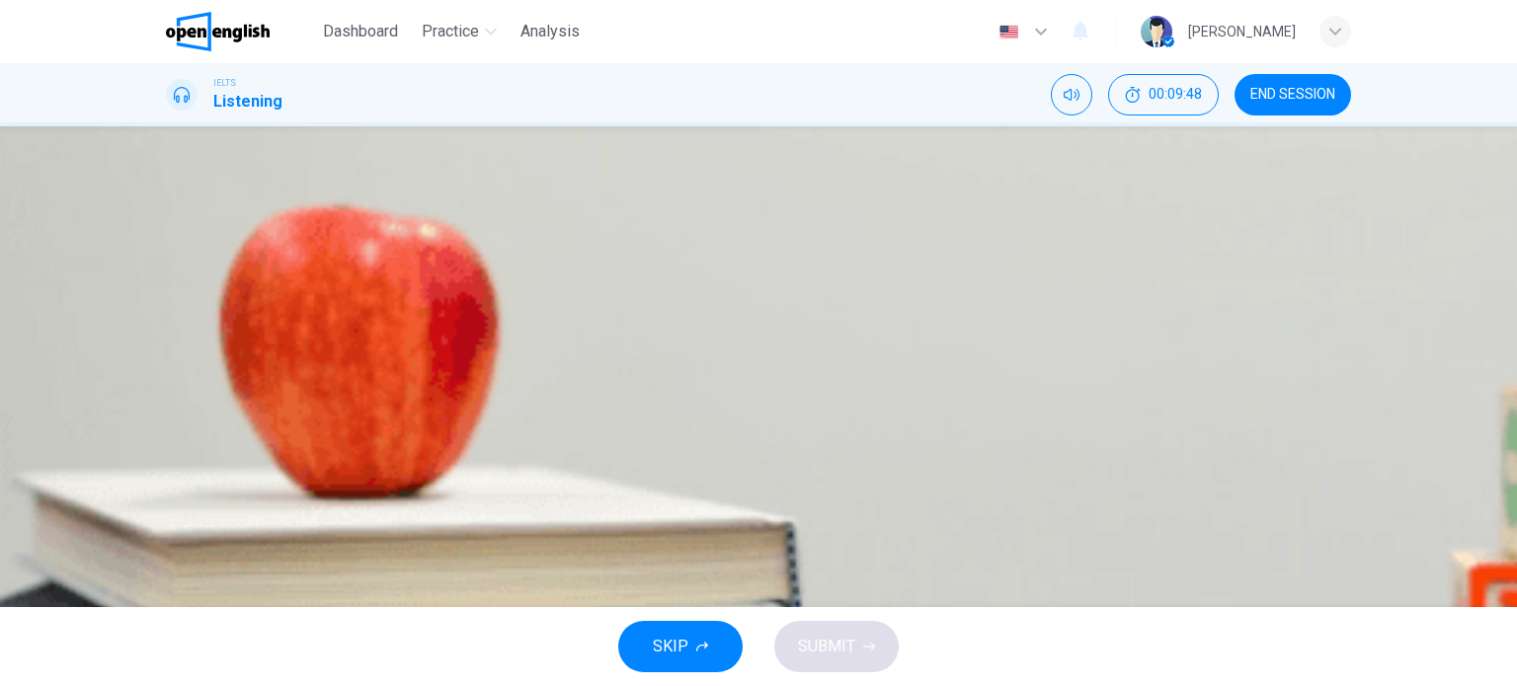
click at [206, 336] on div "C" at bounding box center [191, 320] width 32 height 32
click at [477, 430] on span "How to reference other people’s work." at bounding box center [345, 418] width 263 height 24
click at [848, 635] on span "SUBMIT" at bounding box center [826, 647] width 57 height 28
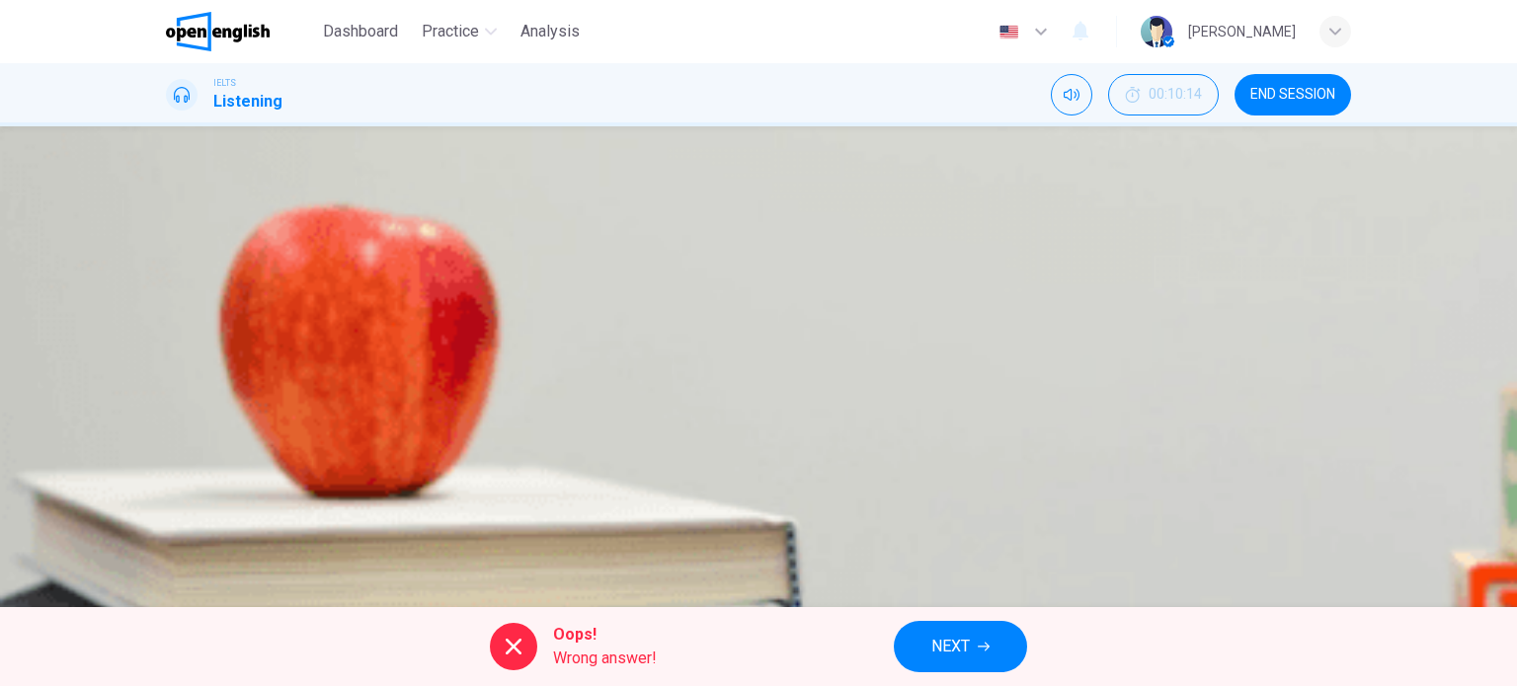
scroll to position [99, 0]
type input "*"
drag, startPoint x: 337, startPoint y: 248, endPoint x: 192, endPoint y: 256, distance: 145.4
click at [192, 504] on div "05m 12s" at bounding box center [758, 554] width 1185 height 101
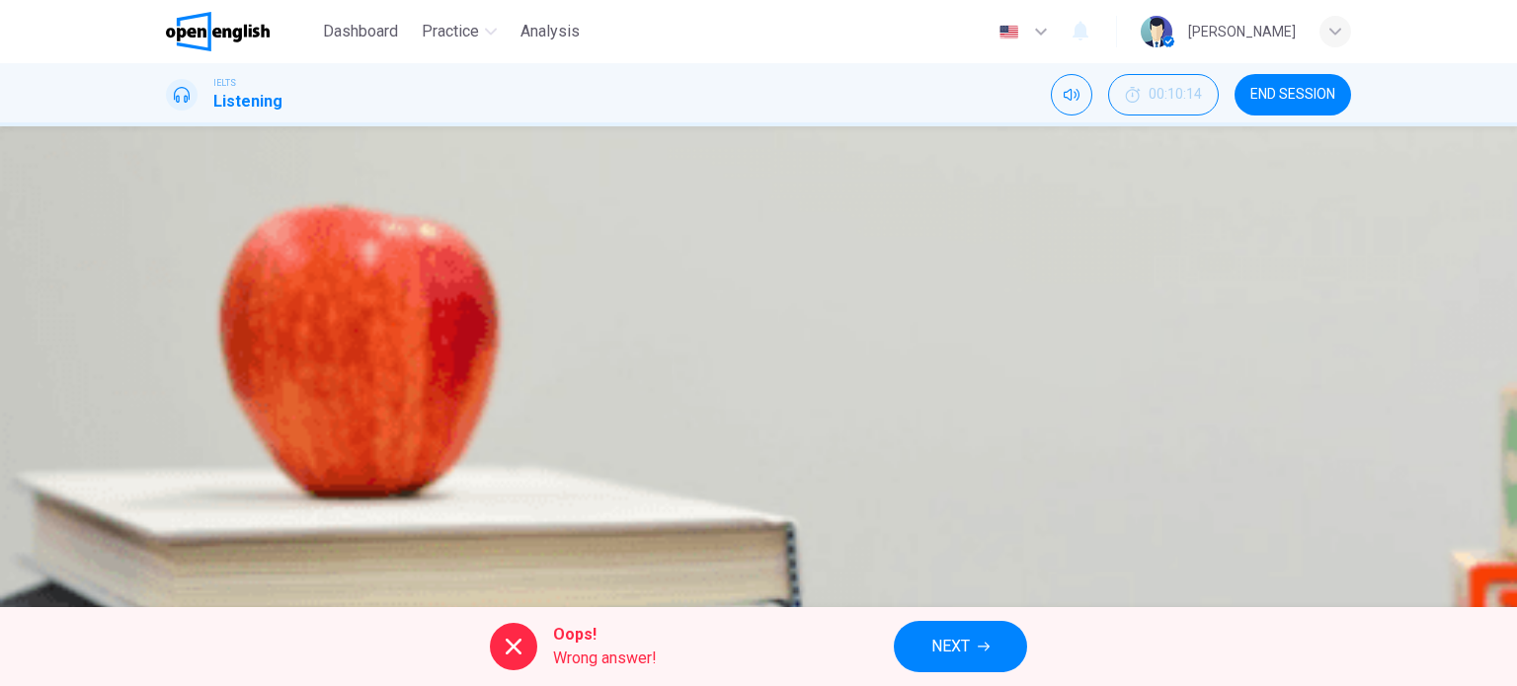
click at [960, 648] on span "NEXT" at bounding box center [950, 647] width 39 height 28
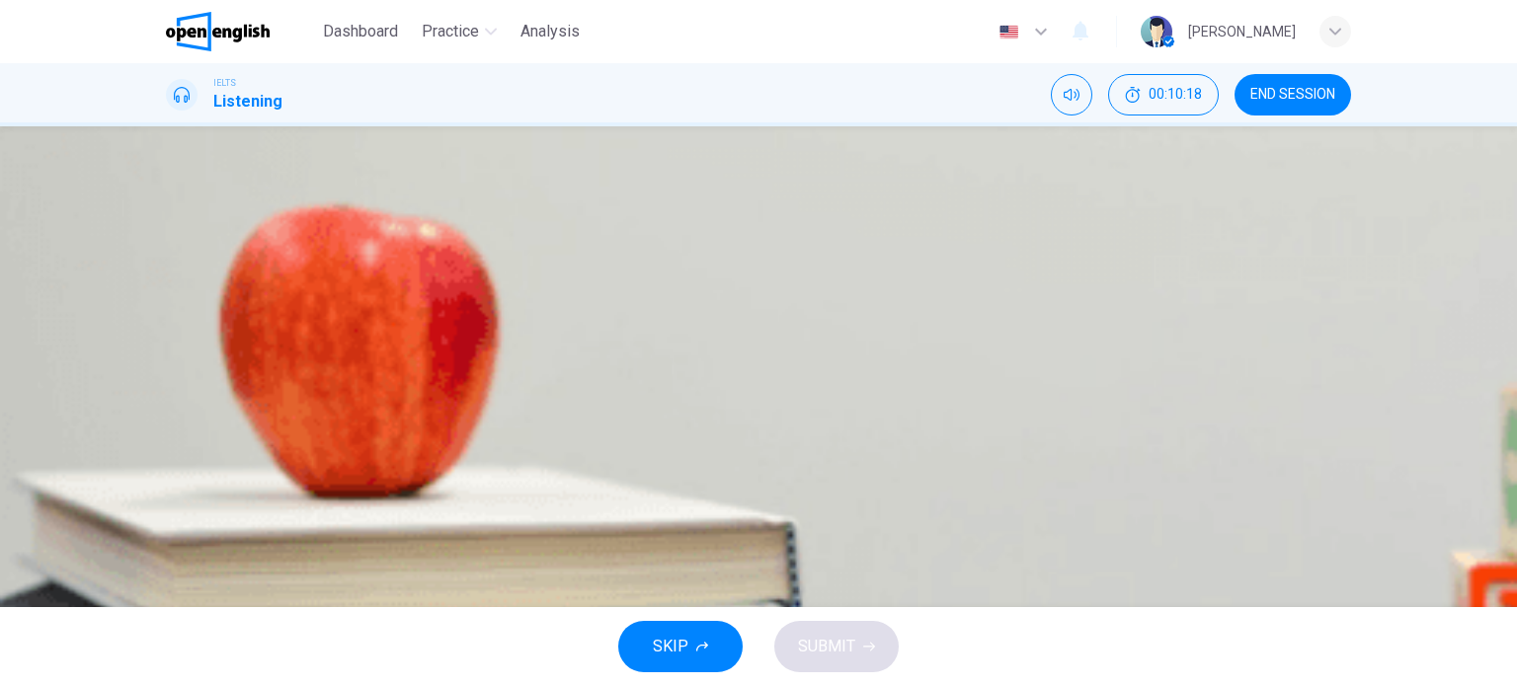
scroll to position [0, 0]
click at [170, 507] on button "button" at bounding box center [168, 516] width 4 height 19
click at [168, 520] on icon "button" at bounding box center [168, 520] width 0 height 0
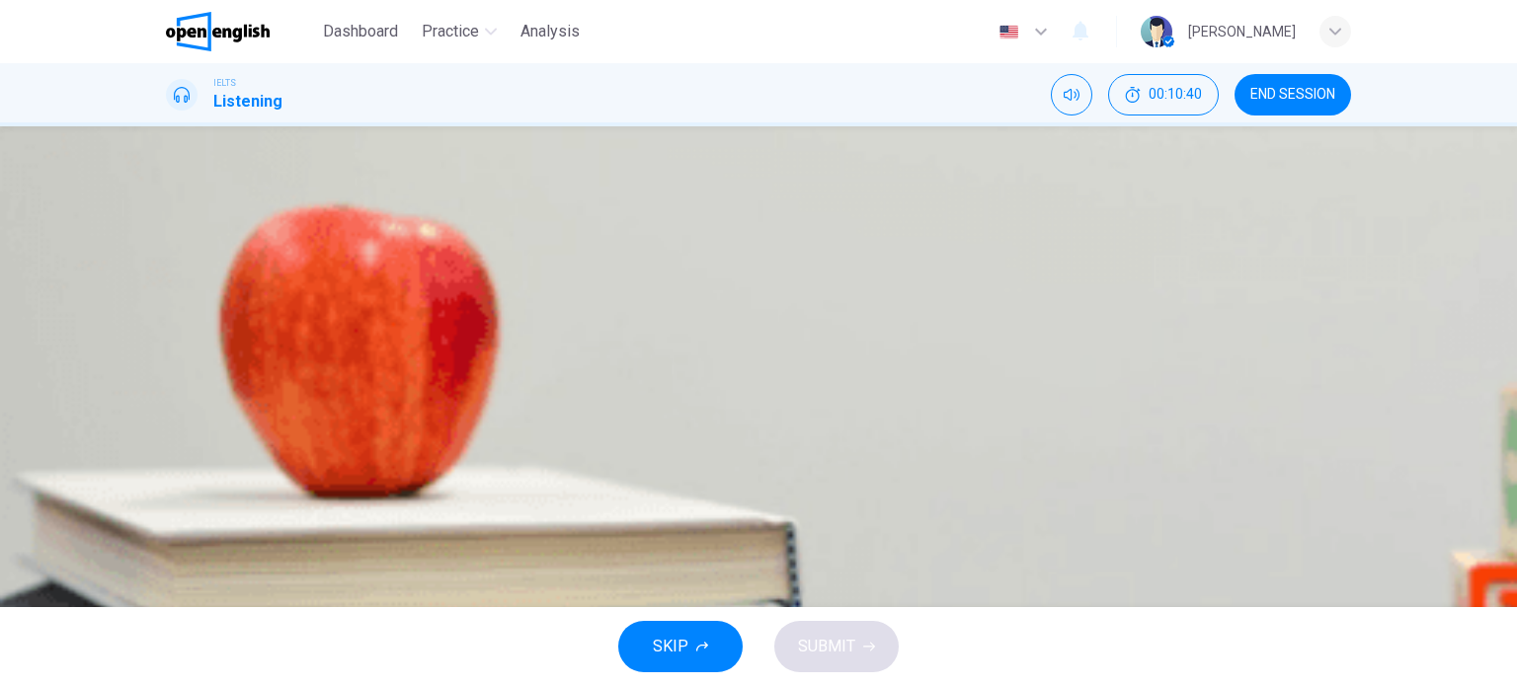
click at [168, 520] on icon "button" at bounding box center [168, 520] width 0 height 0
drag, startPoint x: 250, startPoint y: 347, endPoint x: 186, endPoint y: 355, distance: 64.7
click at [186, 504] on div "04m 47s" at bounding box center [758, 554] width 1185 height 101
click at [168, 520] on icon "button" at bounding box center [168, 520] width 0 height 0
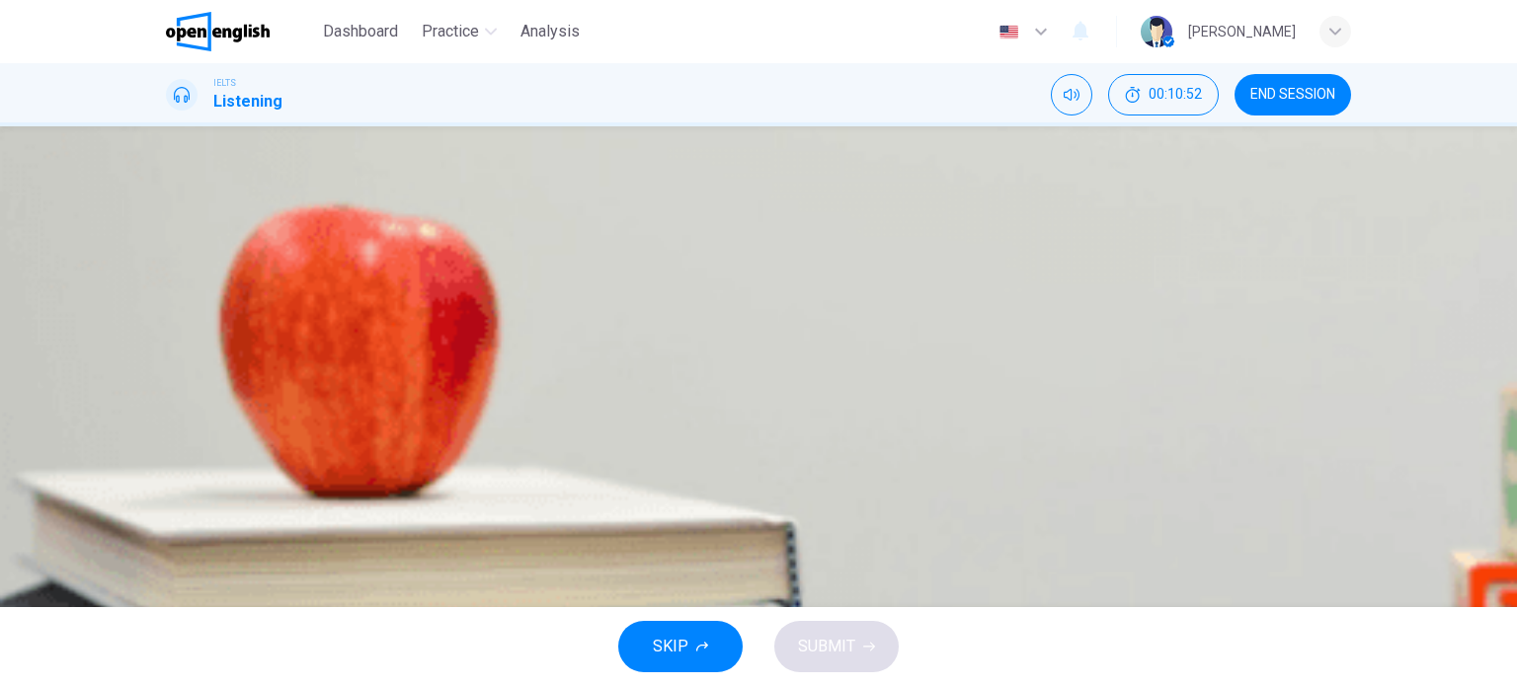
click at [168, 520] on icon "button" at bounding box center [168, 520] width 0 height 0
drag, startPoint x: 731, startPoint y: 418, endPoint x: 731, endPoint y: 452, distance: 34.6
click at [166, 506] on span at bounding box center [166, 506] width 0 height 0
drag, startPoint x: 245, startPoint y: 320, endPoint x: 219, endPoint y: 320, distance: 25.7
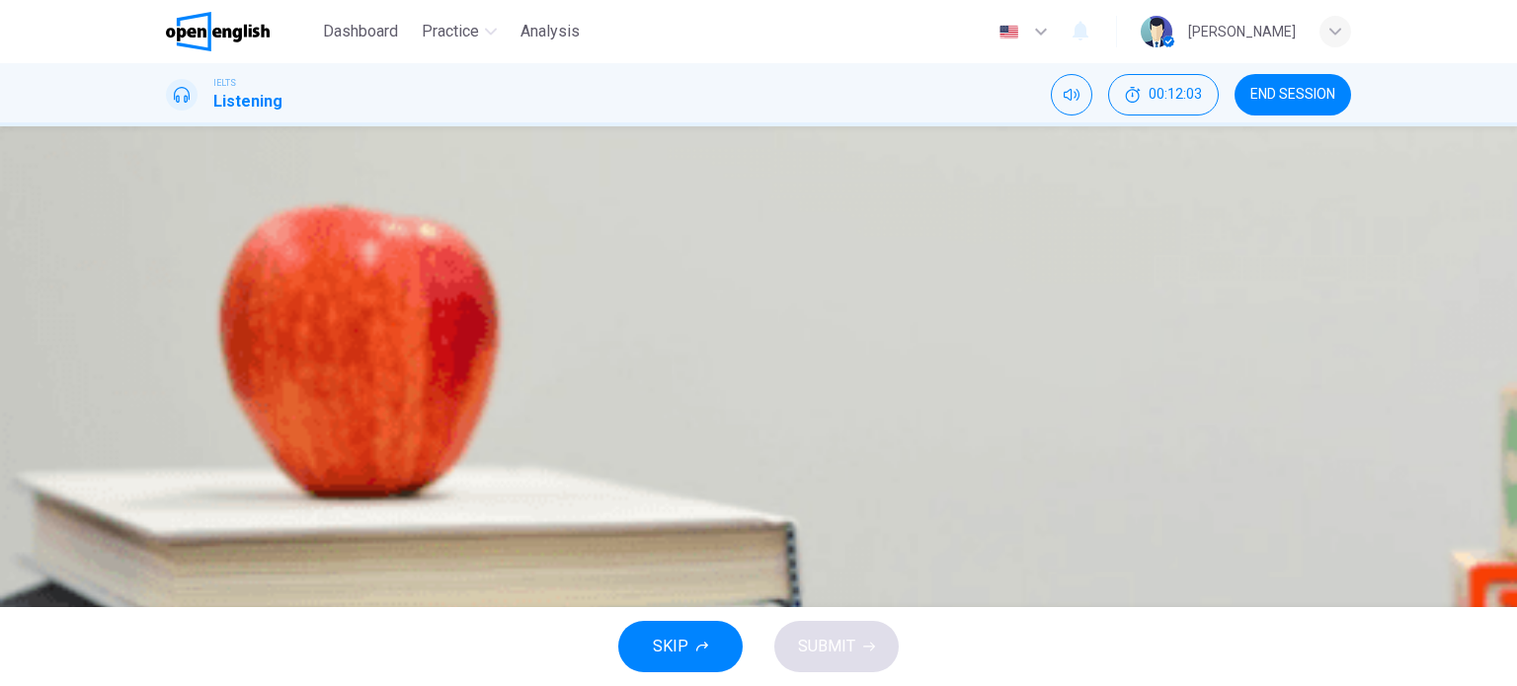
click at [166, 506] on span at bounding box center [166, 506] width 0 height 0
drag, startPoint x: 684, startPoint y: 223, endPoint x: 912, endPoint y: 269, distance: 232.6
click at [870, 262] on div "Question 8 Choose the correct letter, A, B, or C. Geocentrism:" at bounding box center [758, 229] width 1185 height 126
click at [168, 520] on icon "button" at bounding box center [168, 520] width 0 height 0
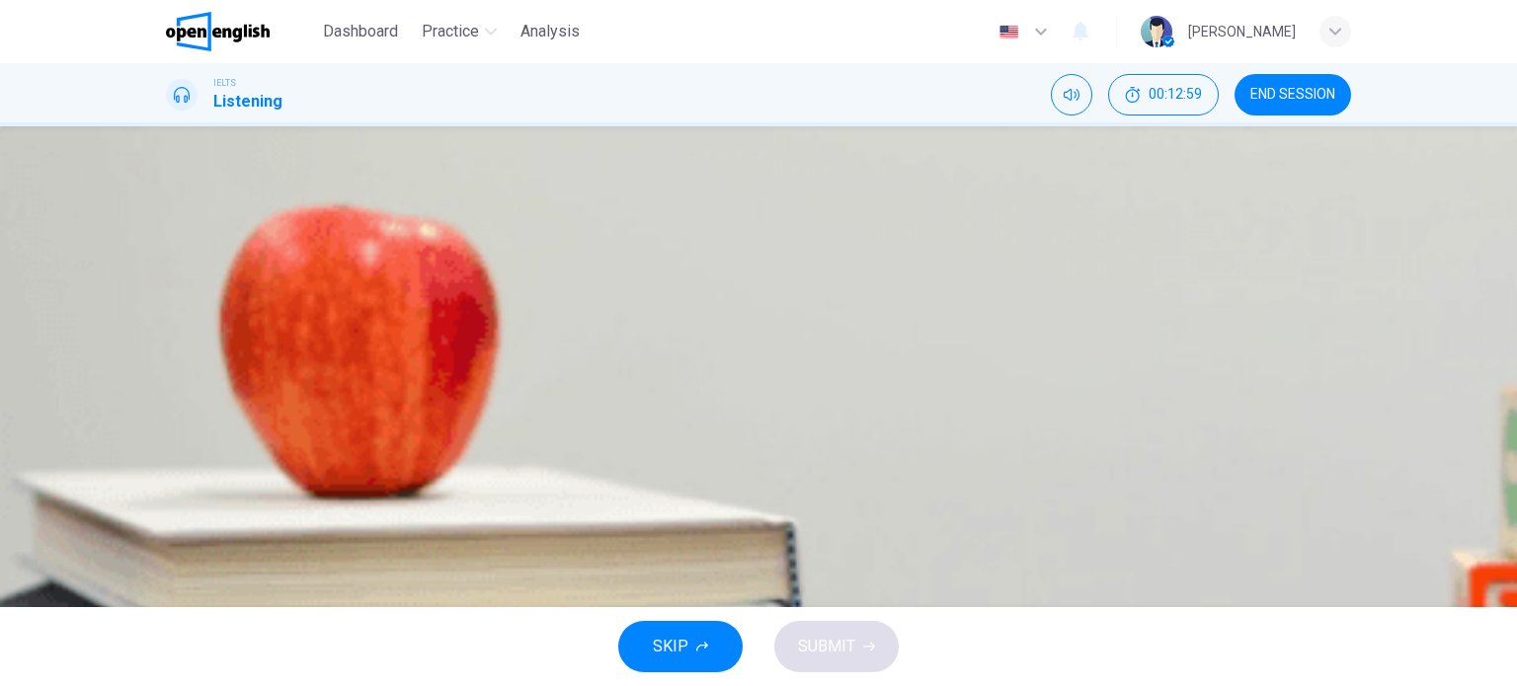
click at [396, 418] on span "is similar to heliocentrism." at bounding box center [305, 406] width 182 height 24
click at [761, 310] on button "A has a long history." at bounding box center [758, 319] width 1185 height 49
click at [846, 654] on span "SUBMIT" at bounding box center [826, 647] width 57 height 28
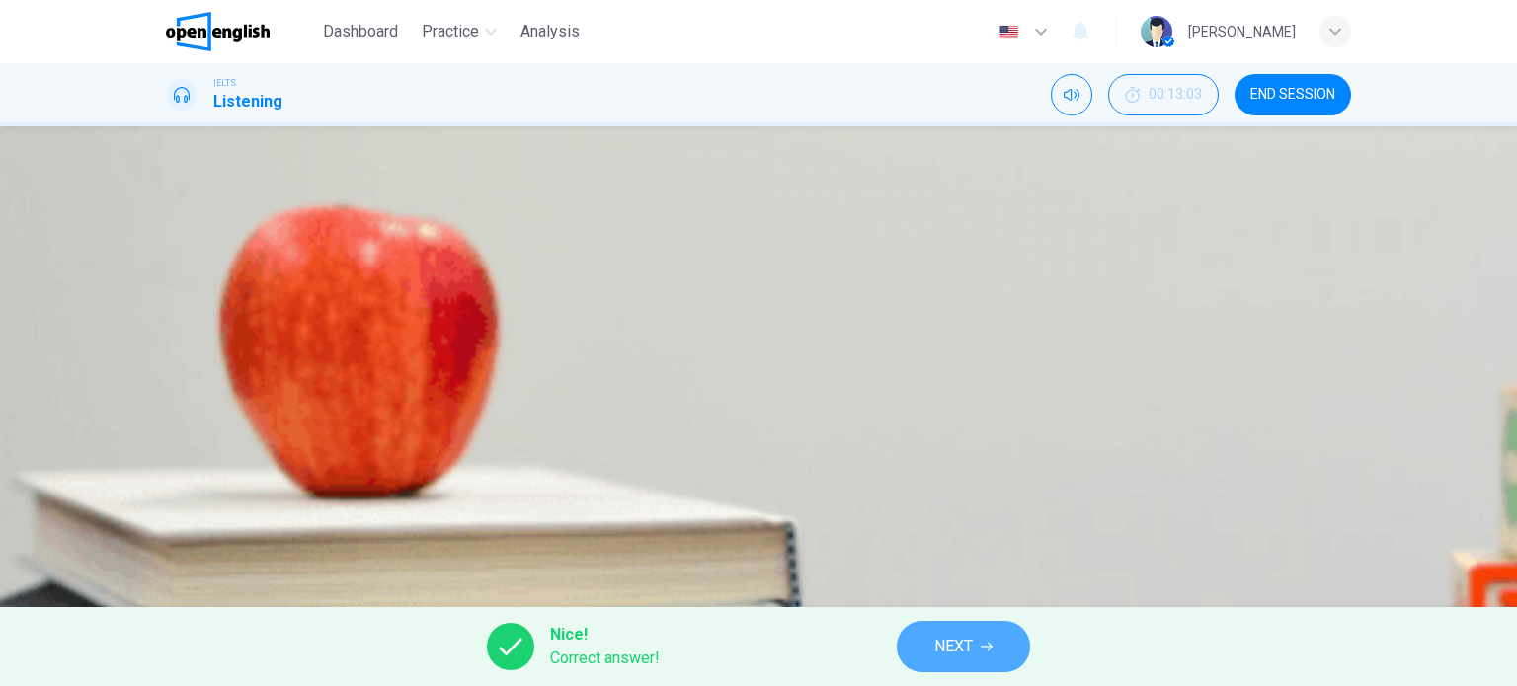
click at [959, 651] on span "NEXT" at bounding box center [953, 647] width 39 height 28
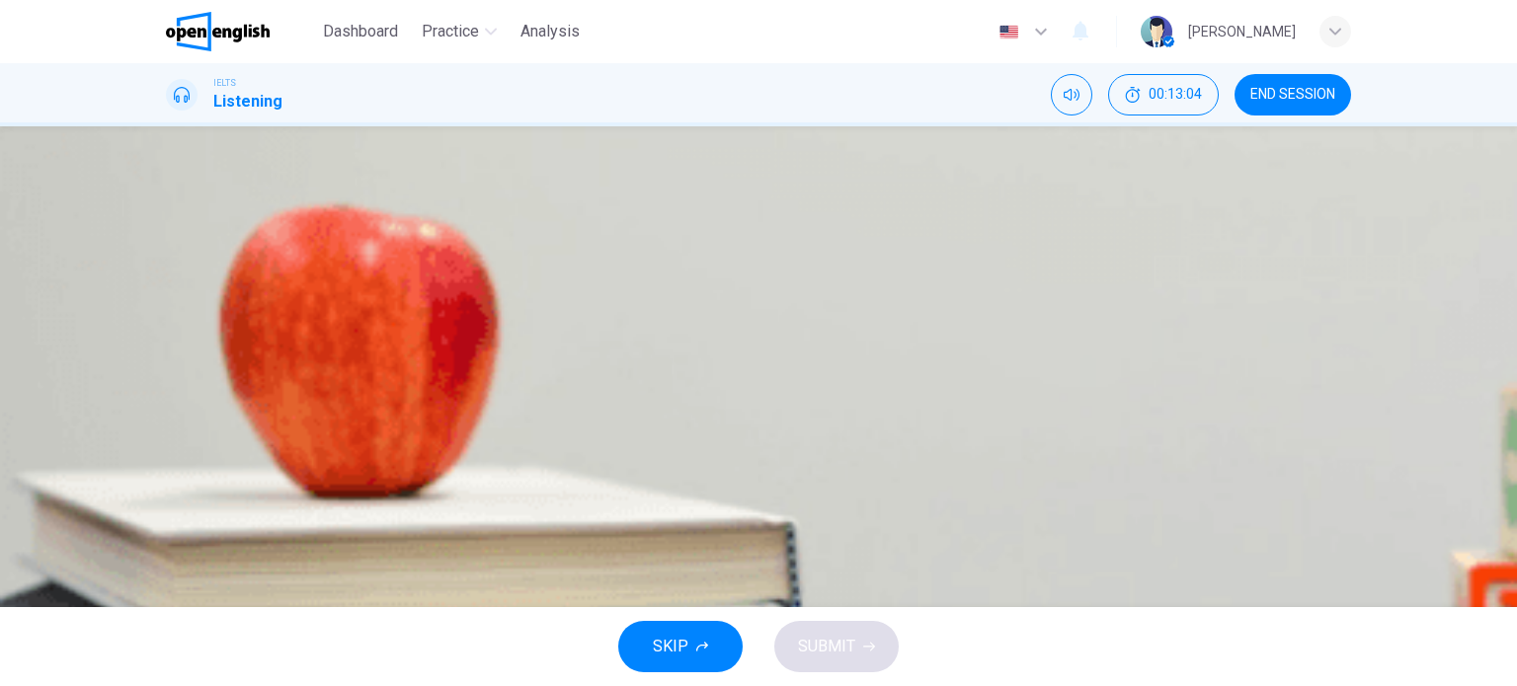
scroll to position [0, 0]
click at [168, 520] on icon "button" at bounding box center [168, 520] width 0 height 0
click at [166, 529] on span at bounding box center [166, 529] width 0 height 0
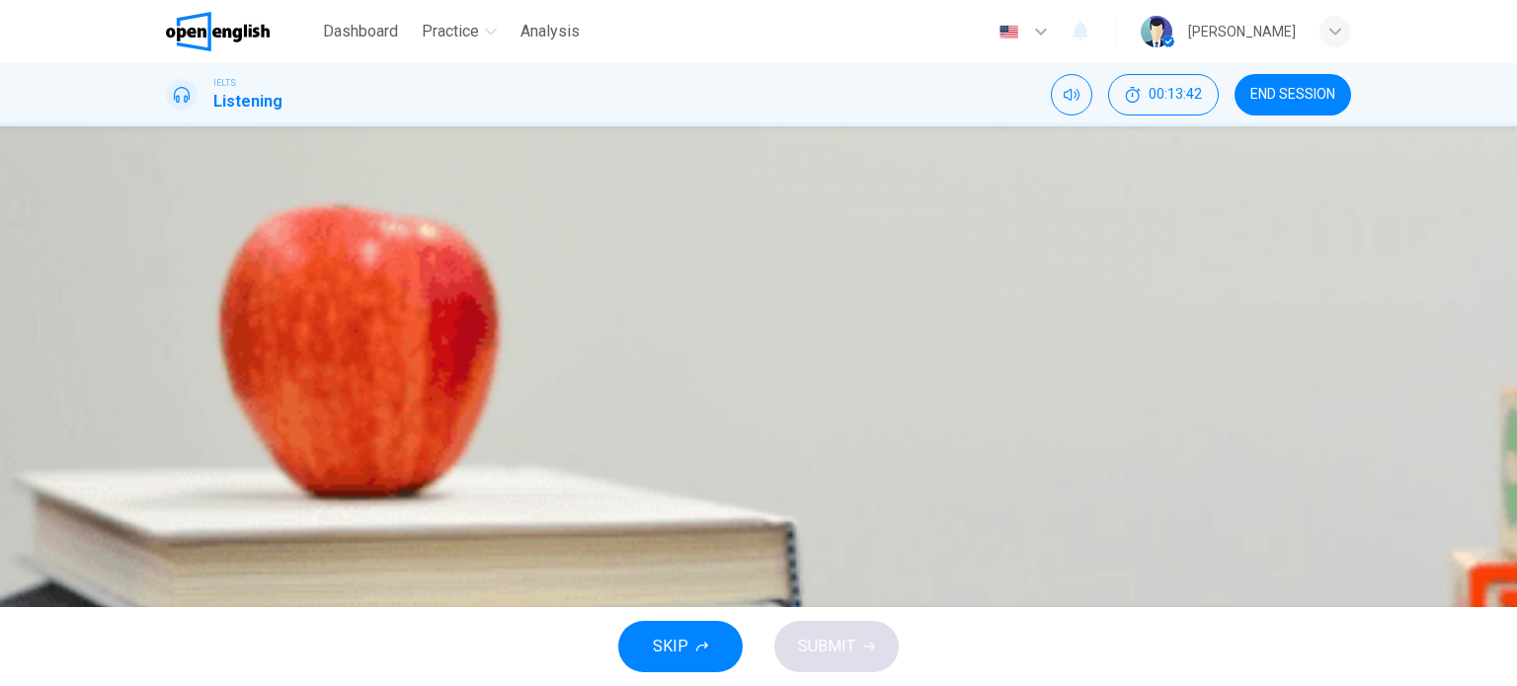
click at [407, 418] on span "was not generally accepted." at bounding box center [310, 406] width 193 height 24
click at [877, 648] on button "SUBMIT" at bounding box center [836, 646] width 124 height 51
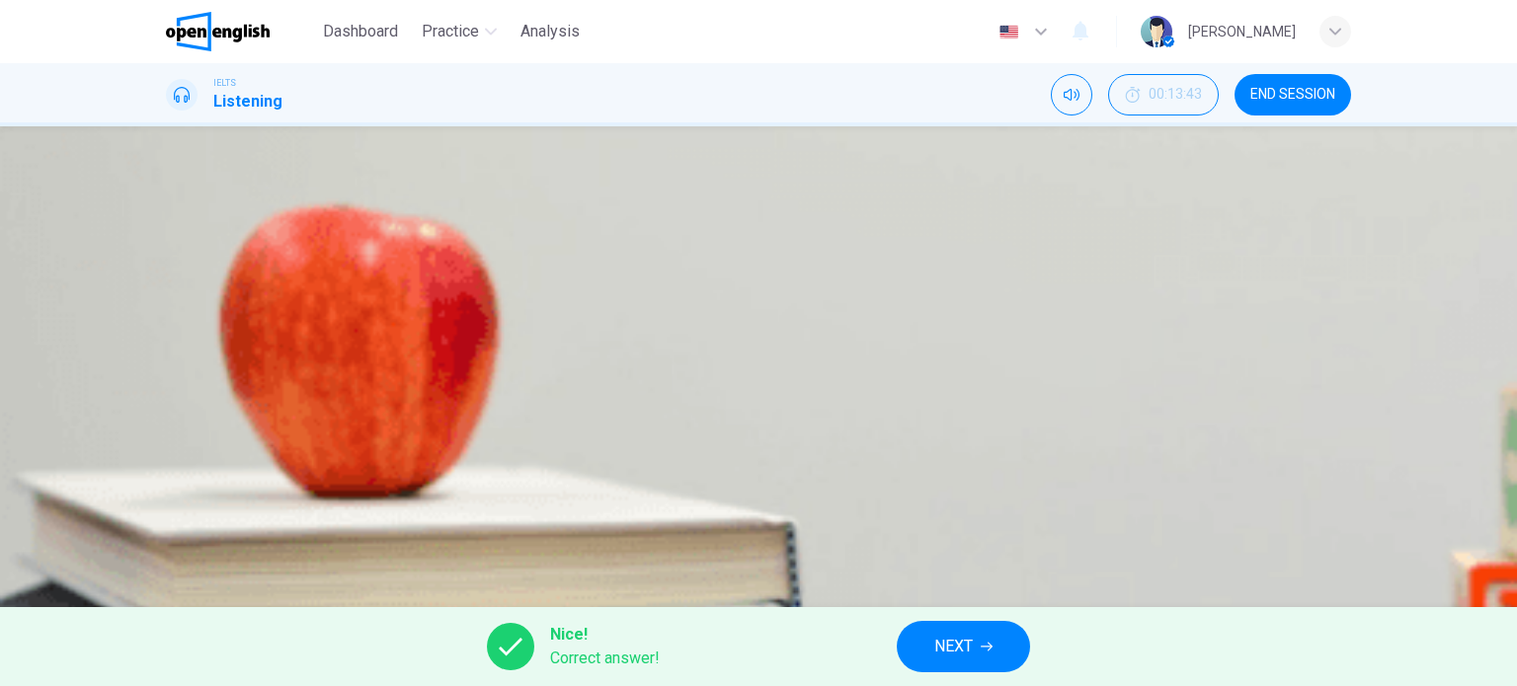
scroll to position [99, 0]
click at [952, 639] on span "NEXT" at bounding box center [953, 647] width 39 height 28
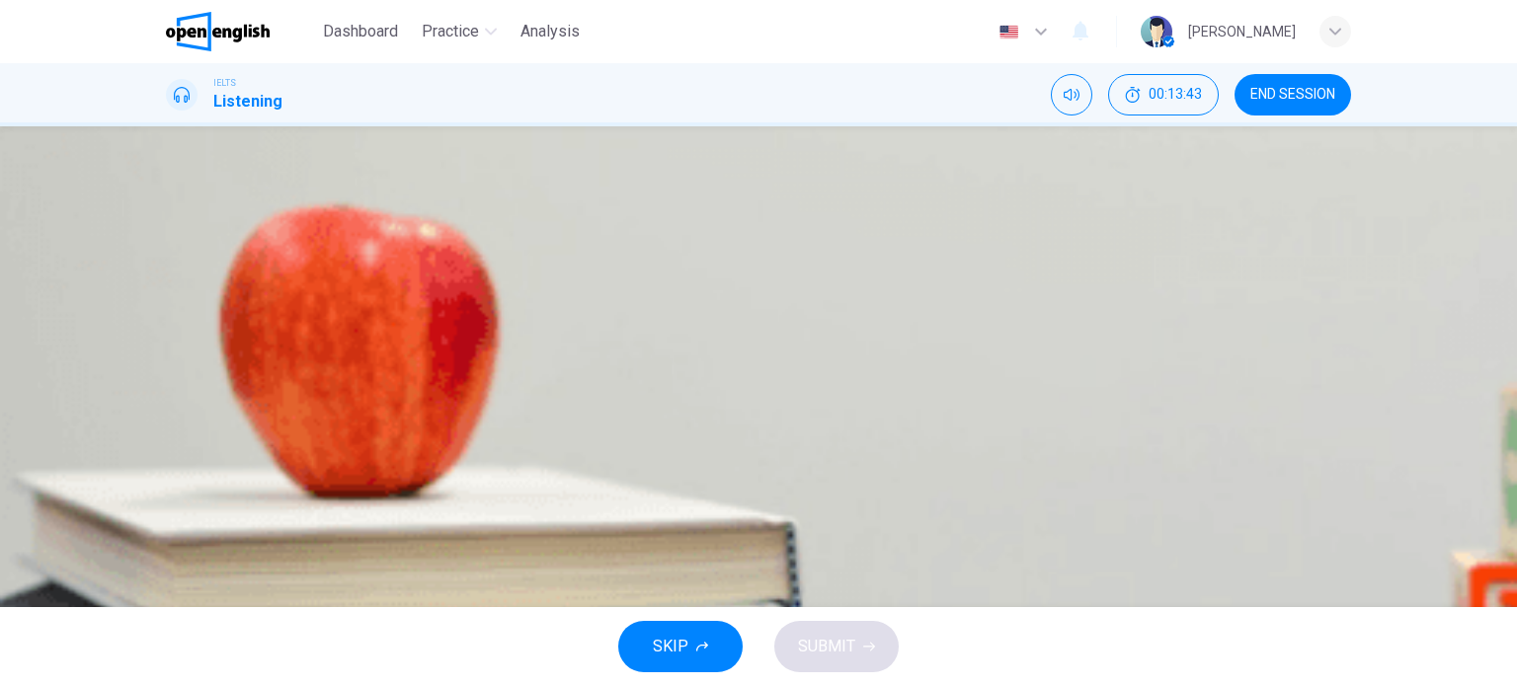
scroll to position [0, 0]
click at [417, 467] on span "was once used for navigation" at bounding box center [315, 455] width 202 height 24
click at [840, 647] on span "SUBMIT" at bounding box center [826, 647] width 57 height 28
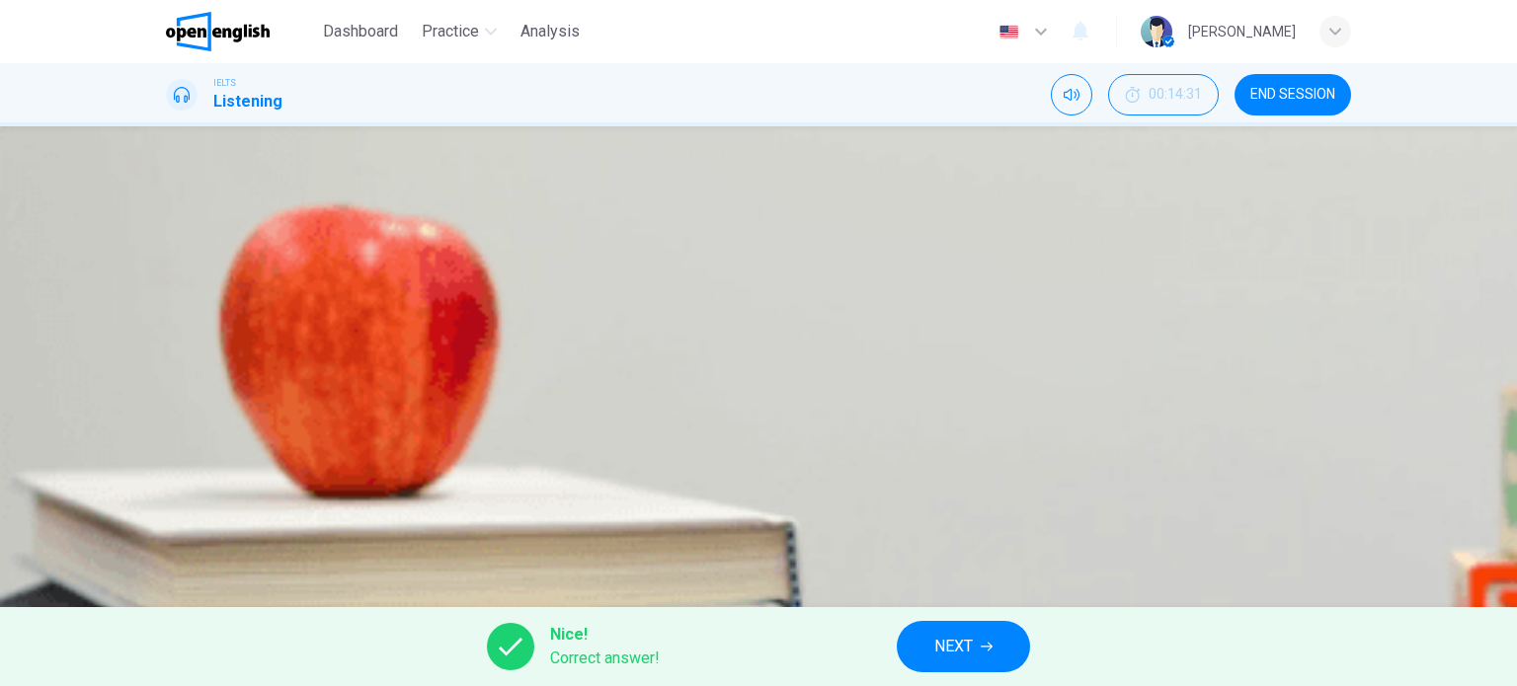
click at [964, 618] on div "Nice! Correct answer! NEXT" at bounding box center [758, 646] width 1517 height 79
type input "**"
click at [970, 635] on span "NEXT" at bounding box center [953, 647] width 39 height 28
